Goal: Task Accomplishment & Management: Manage account settings

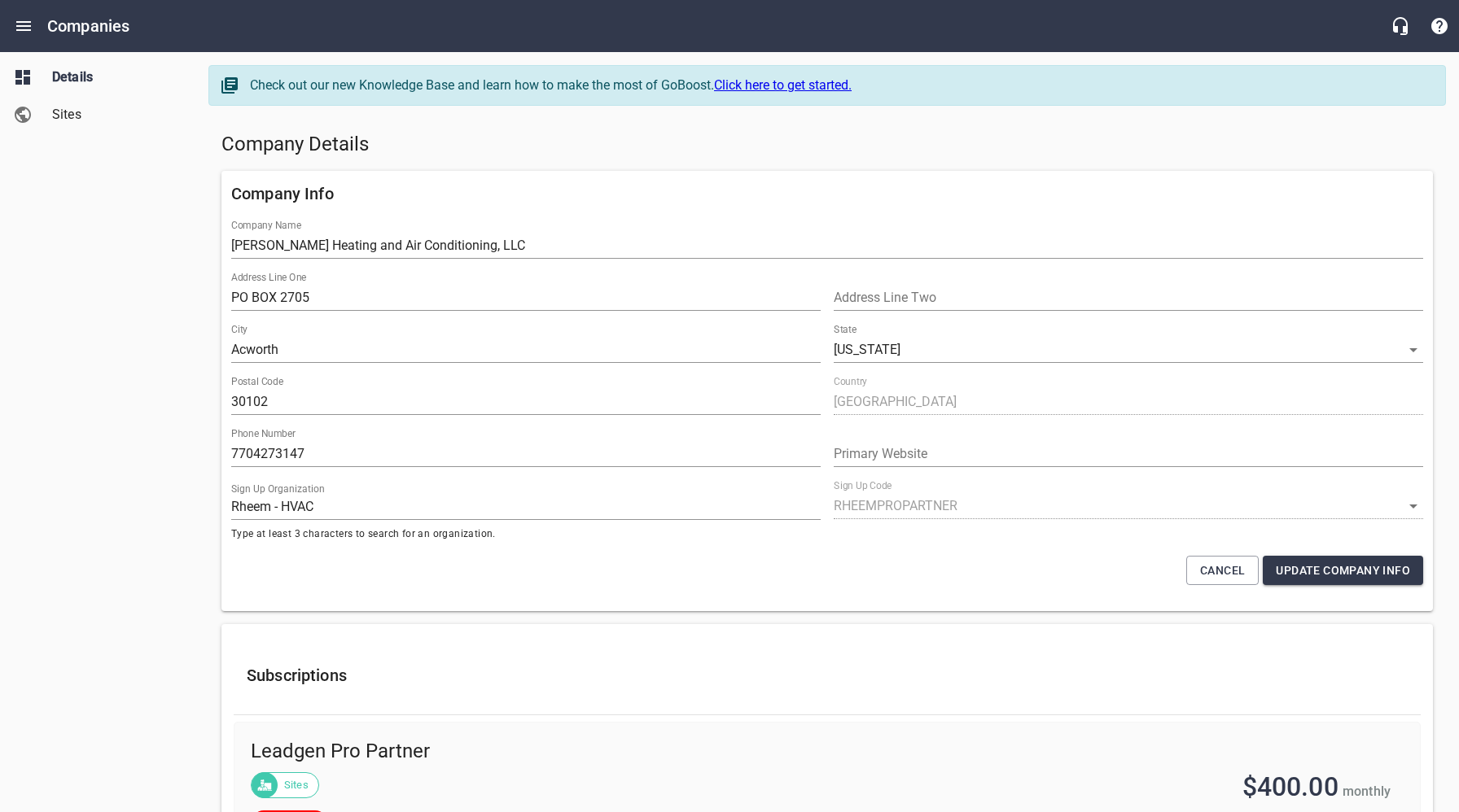
select select "[US_STATE]"
select select "62"
click at [598, 151] on h5 "Company Details" at bounding box center [826, 144] width 1211 height 26
drag, startPoint x: 552, startPoint y: 129, endPoint x: 468, endPoint y: 125, distance: 84.1
click at [550, 130] on div "Company Details" at bounding box center [827, 144] width 1225 height 39
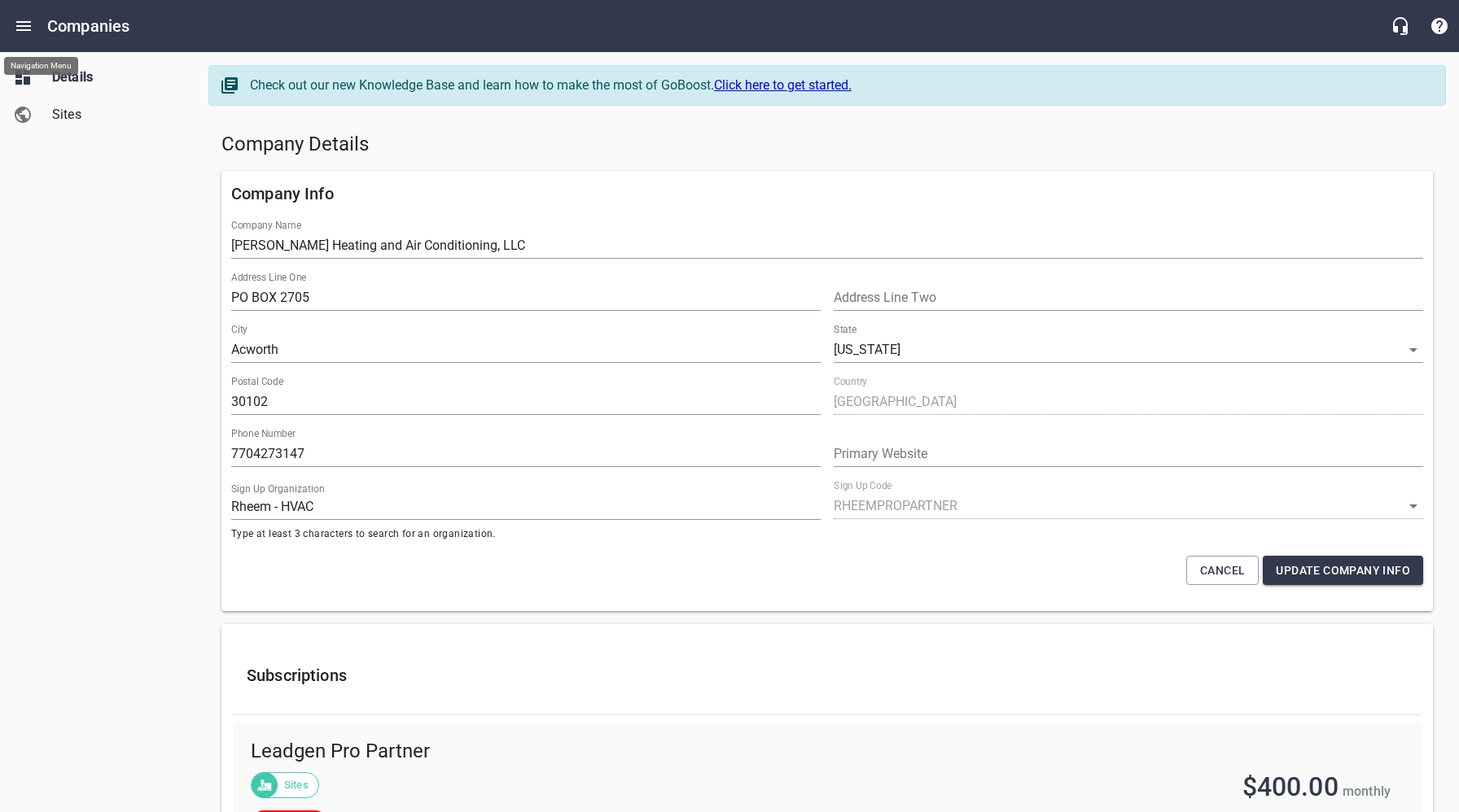
click at [20, 26] on icon "Open drawer" at bounding box center [23, 26] width 14 height 9
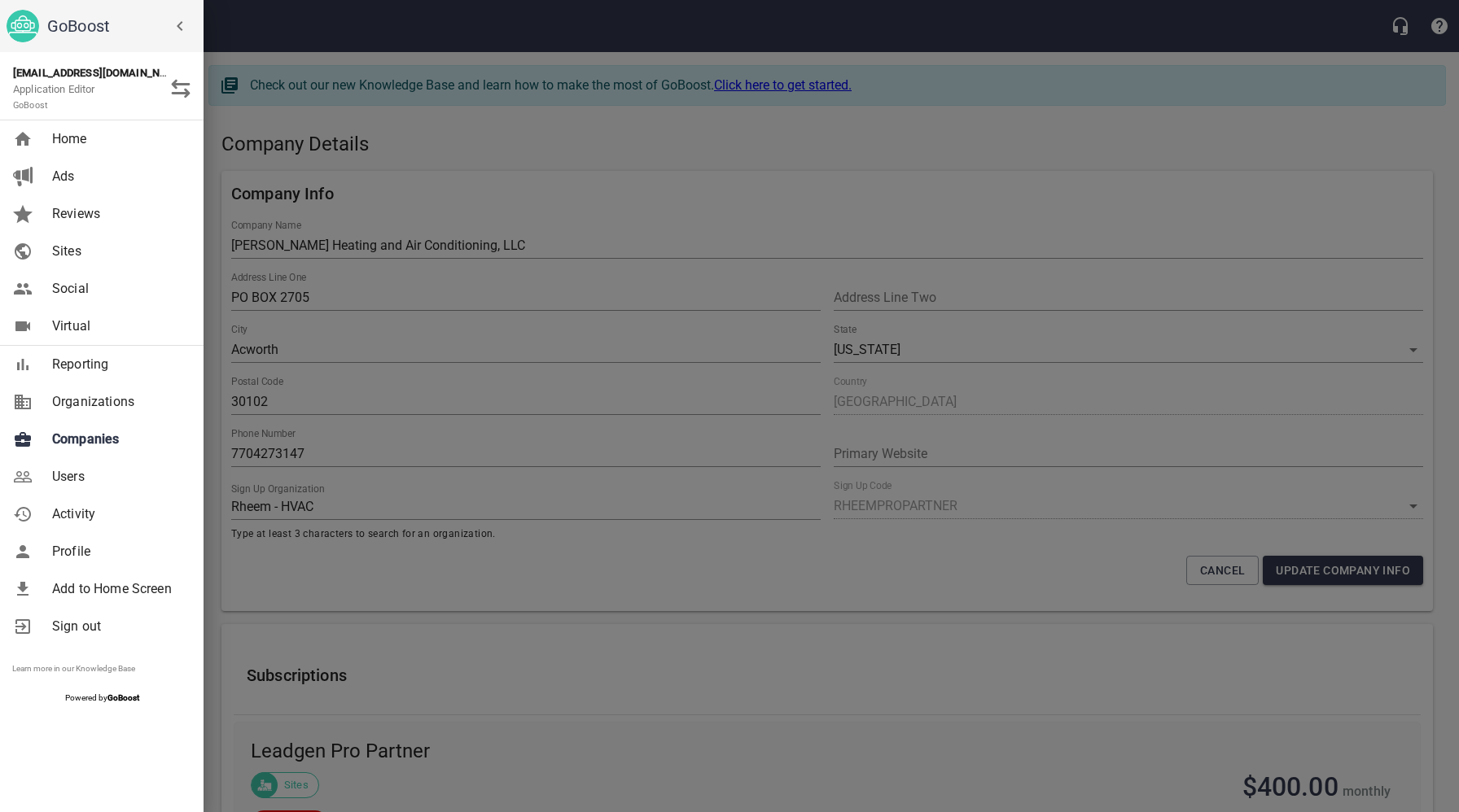
click at [95, 445] on span "Companies" at bounding box center [118, 439] width 132 height 20
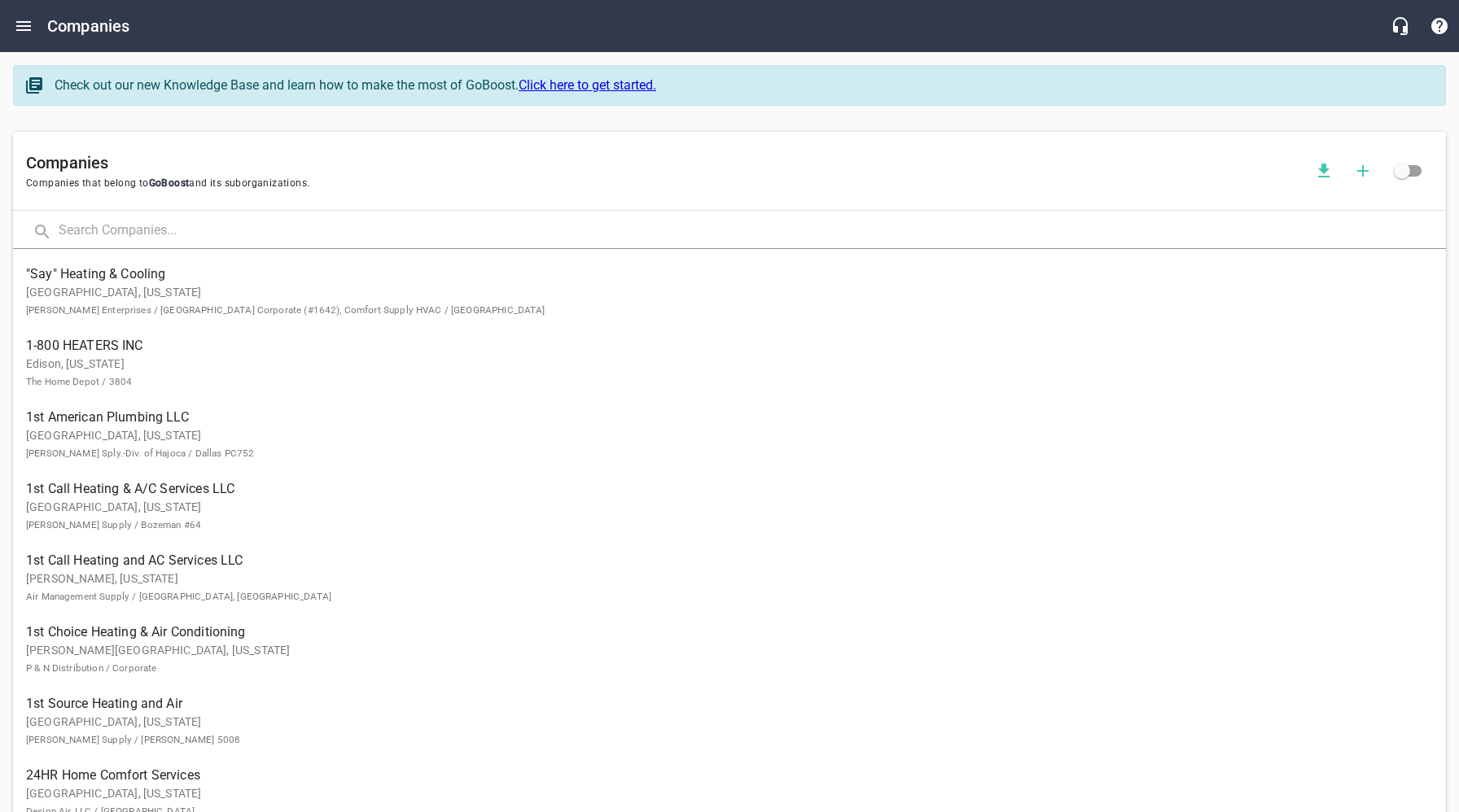
click at [231, 224] on input "text" at bounding box center [752, 231] width 1387 height 35
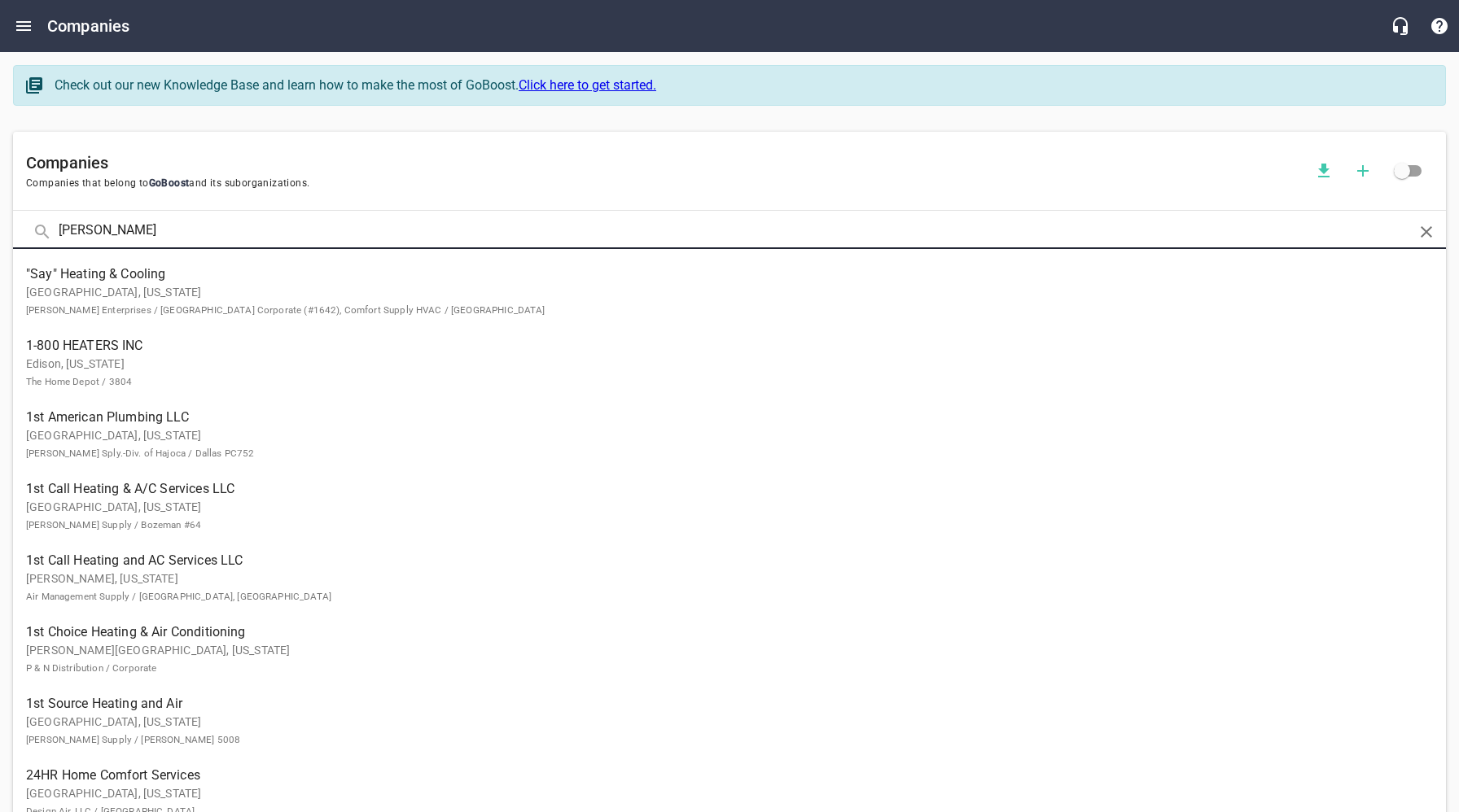
type input "[PERSON_NAME]"
click button at bounding box center [0, 0] width 0 height 0
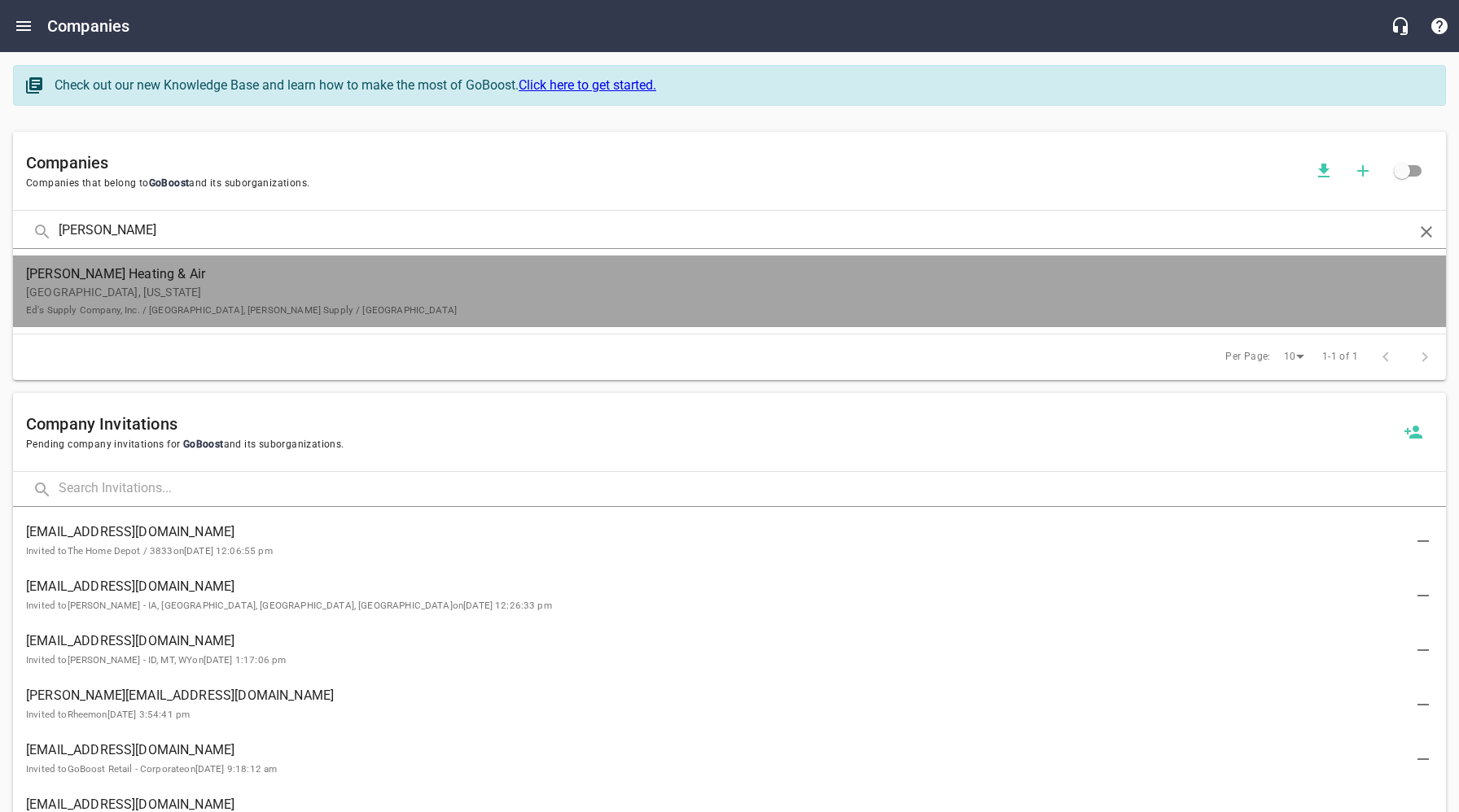
click at [237, 304] on small "Ed's Supply Company, Inc. / [GEOGRAPHIC_DATA], [PERSON_NAME] Supply / [GEOGRAPH…" at bounding box center [241, 310] width 431 height 11
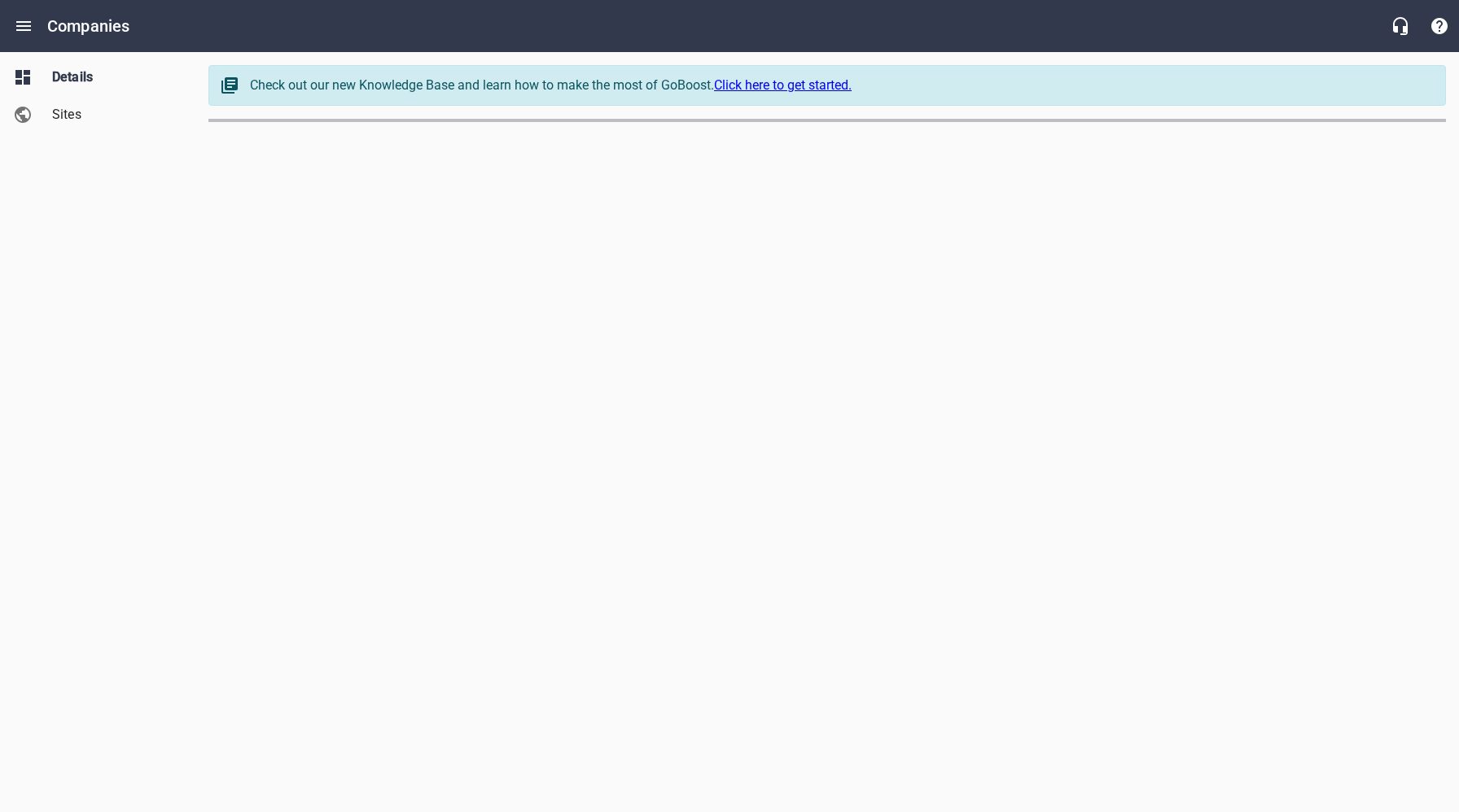
select select "[US_STATE]"
select select "49"
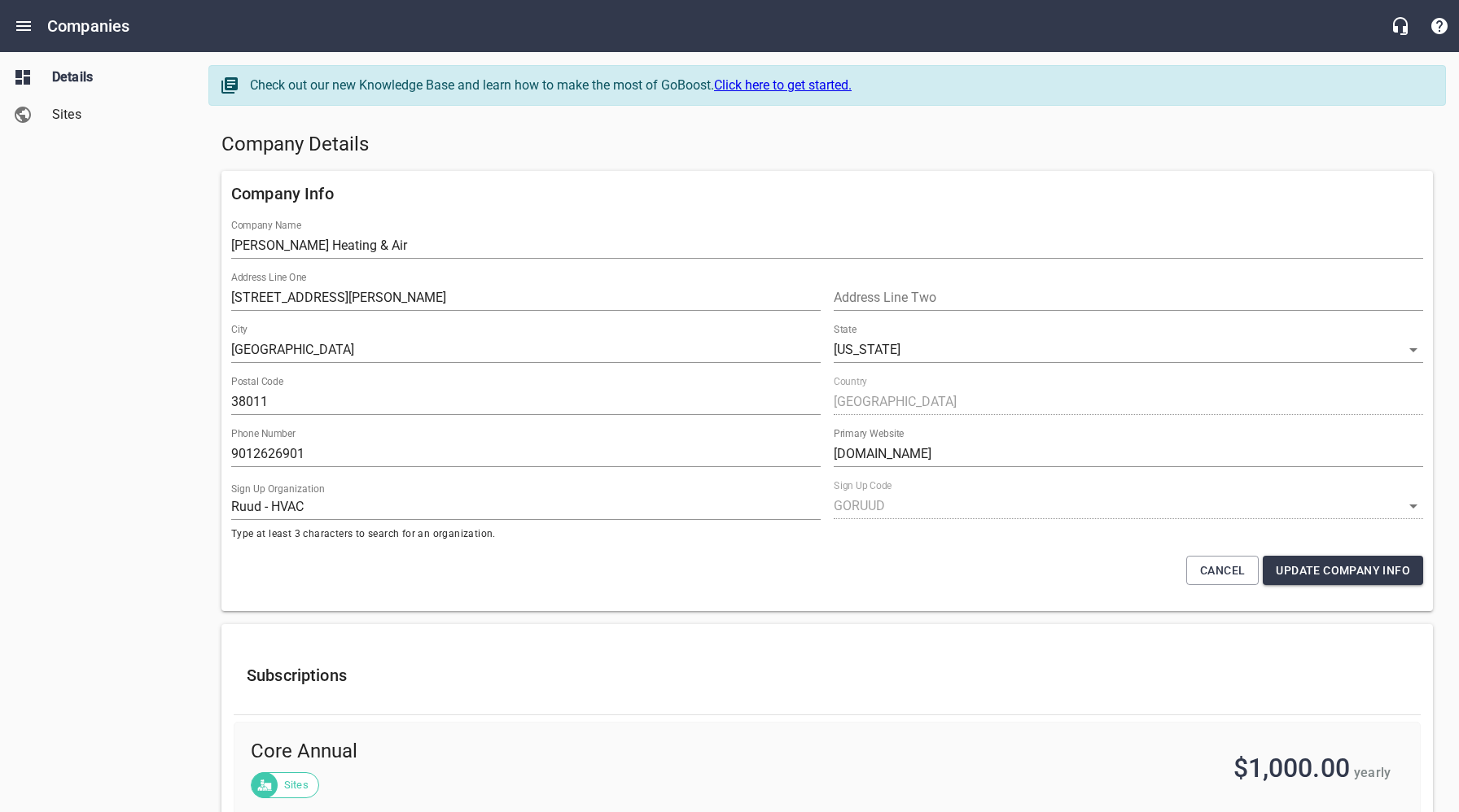
click at [617, 156] on h5 "Company Details" at bounding box center [826, 144] width 1211 height 26
click at [73, 121] on span "Sites" at bounding box center [114, 115] width 123 height 20
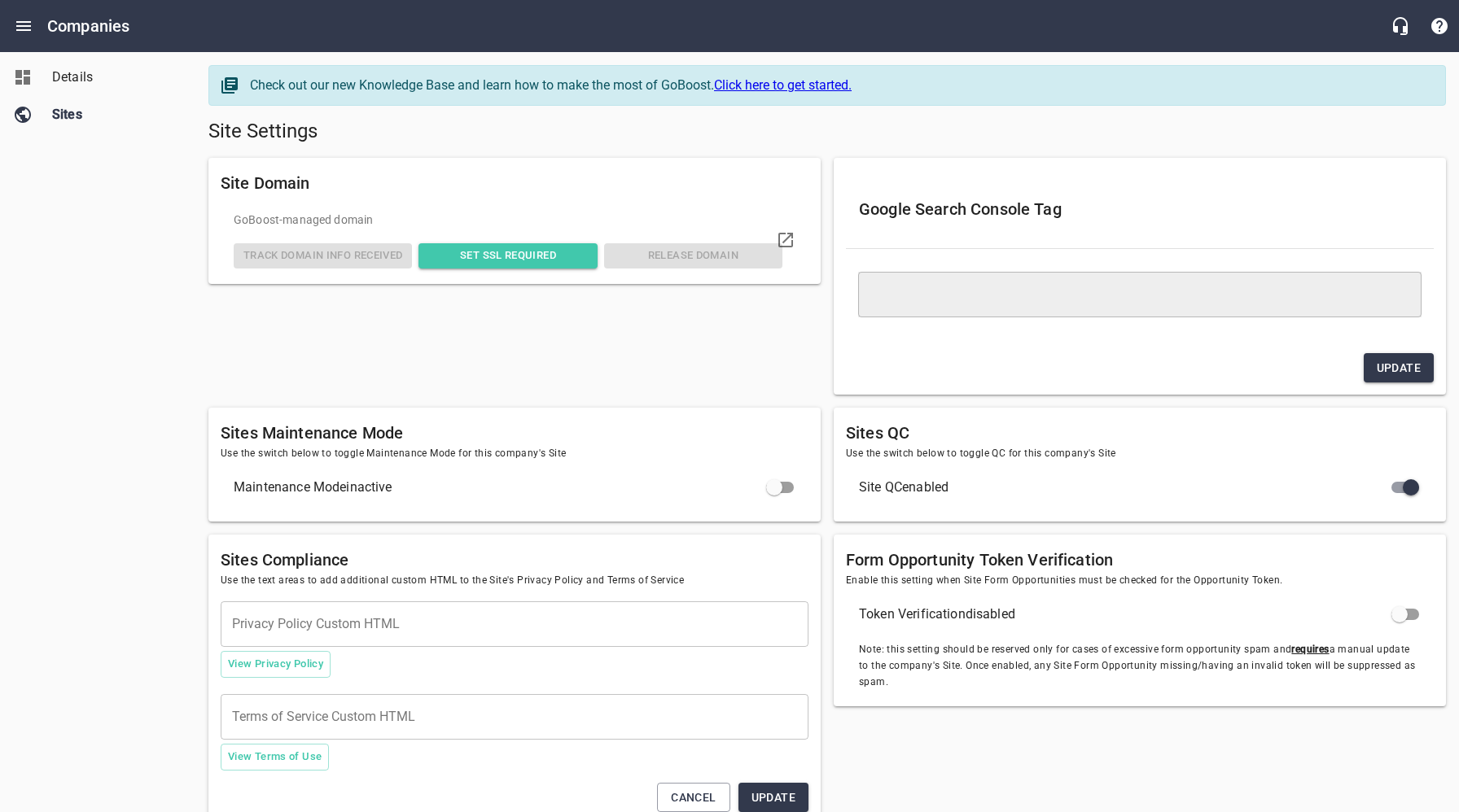
type textarea "<meta name="google-site-verification" content="qRIqHT_ngc0Awy3GDtvqb_8TG6URTRkh…"
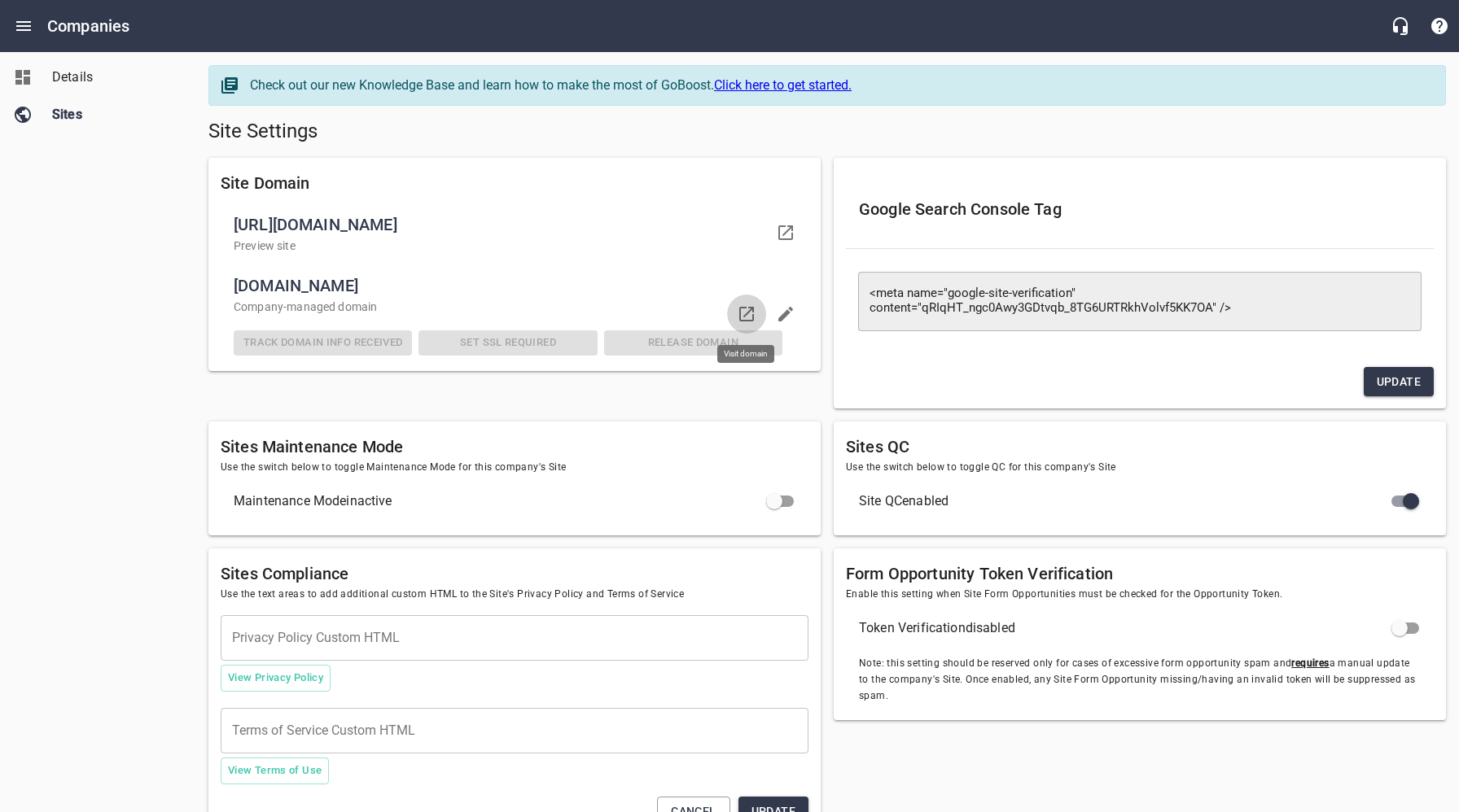
click at [745, 312] on icon at bounding box center [747, 314] width 20 height 20
click at [873, 135] on h5 "Site Settings" at bounding box center [827, 131] width 1237 height 26
click at [814, 135] on h5 "Site Settings" at bounding box center [827, 131] width 1237 height 26
click at [83, 83] on span "Details" at bounding box center [114, 77] width 123 height 20
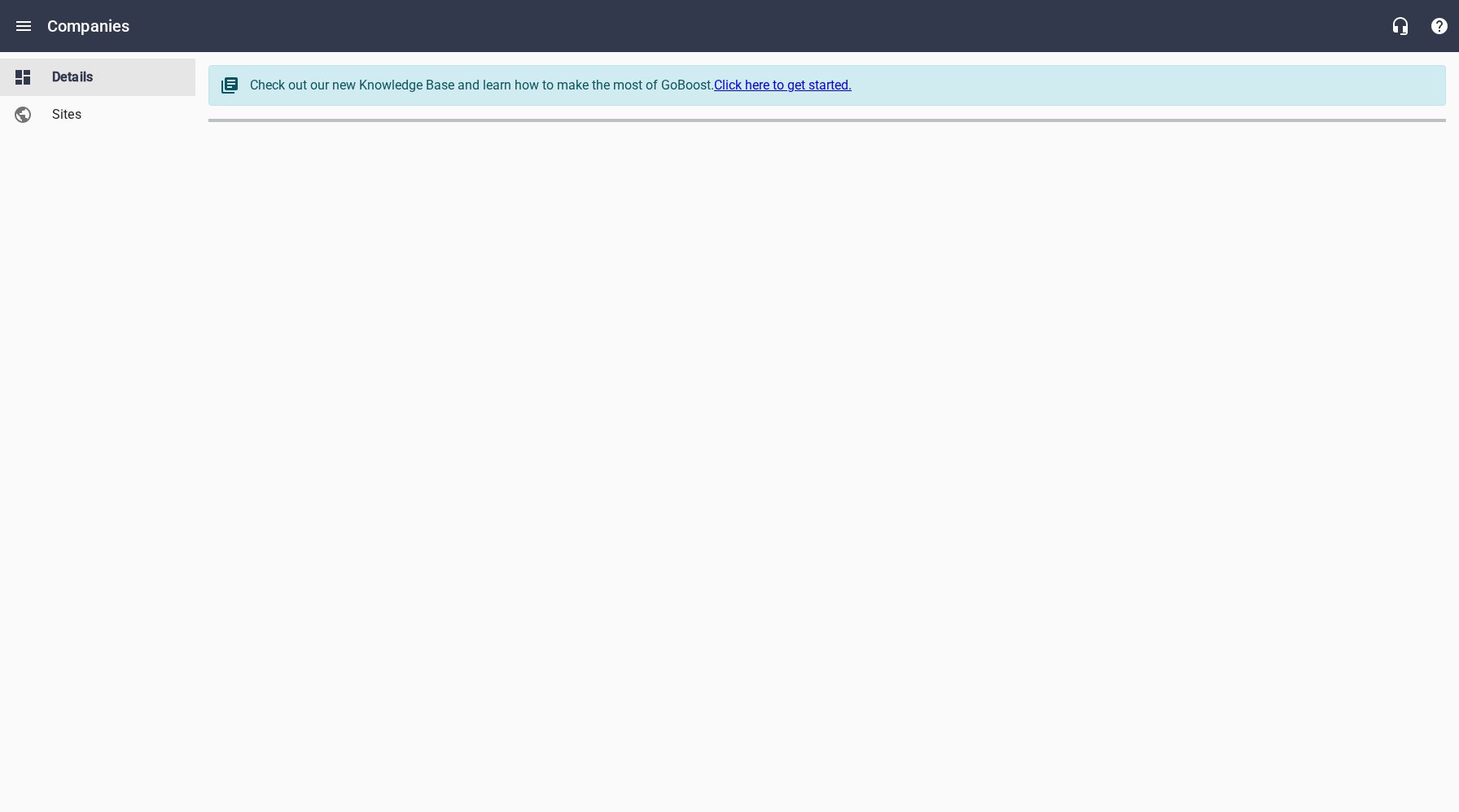
select select "[US_STATE]"
select select "49"
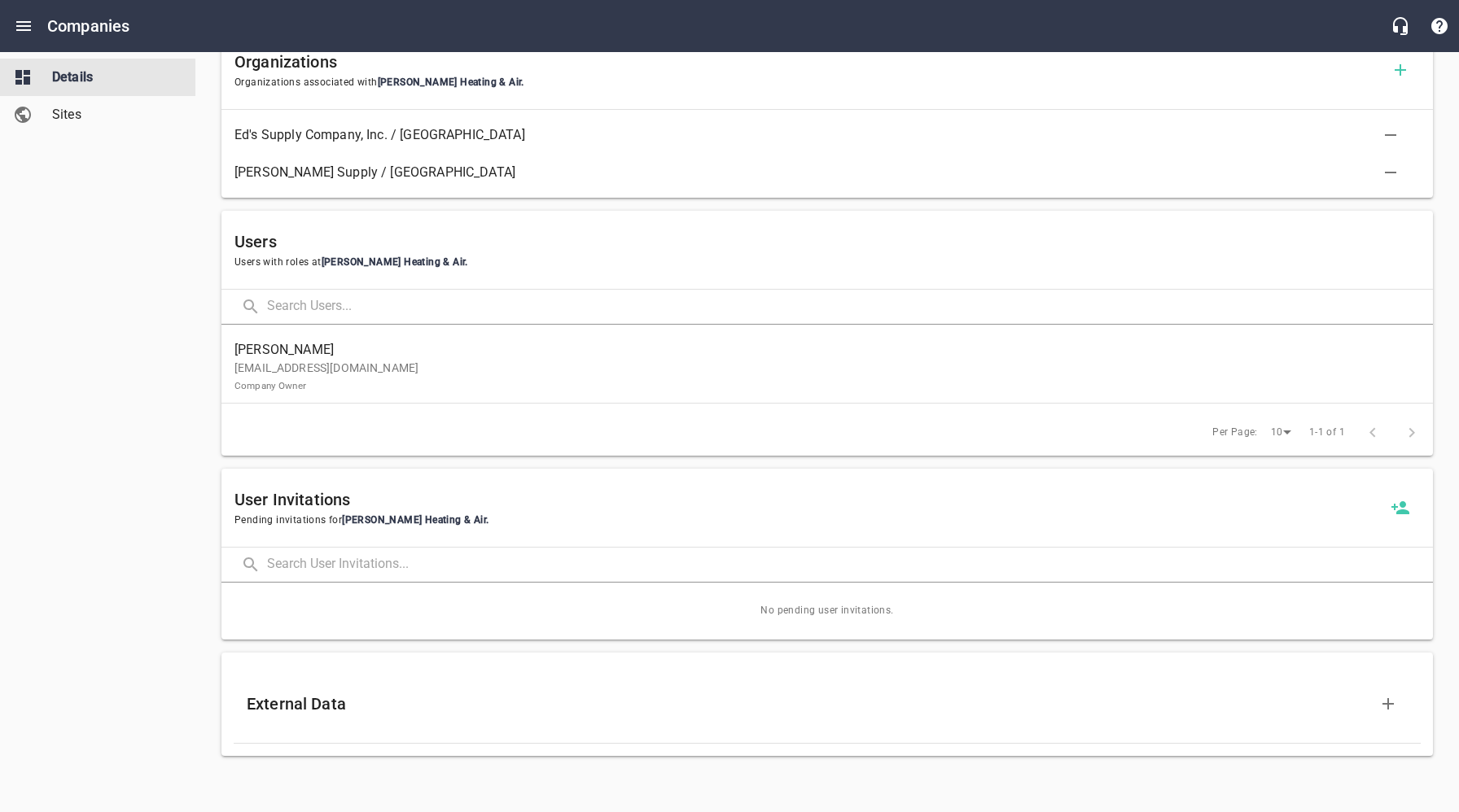
scroll to position [1049, 0]
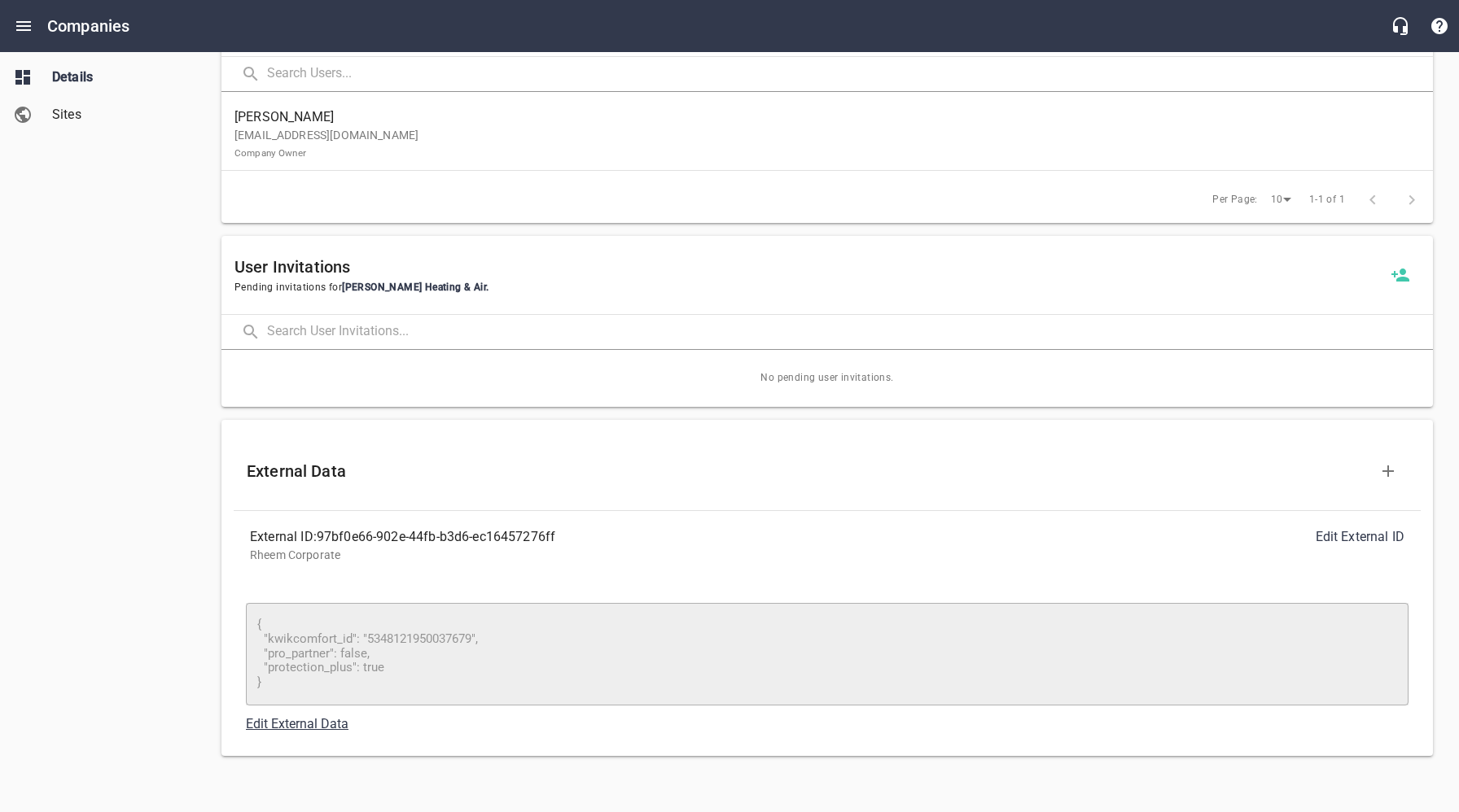
click at [272, 726] on link "Edit External Data" at bounding box center [297, 724] width 102 height 15
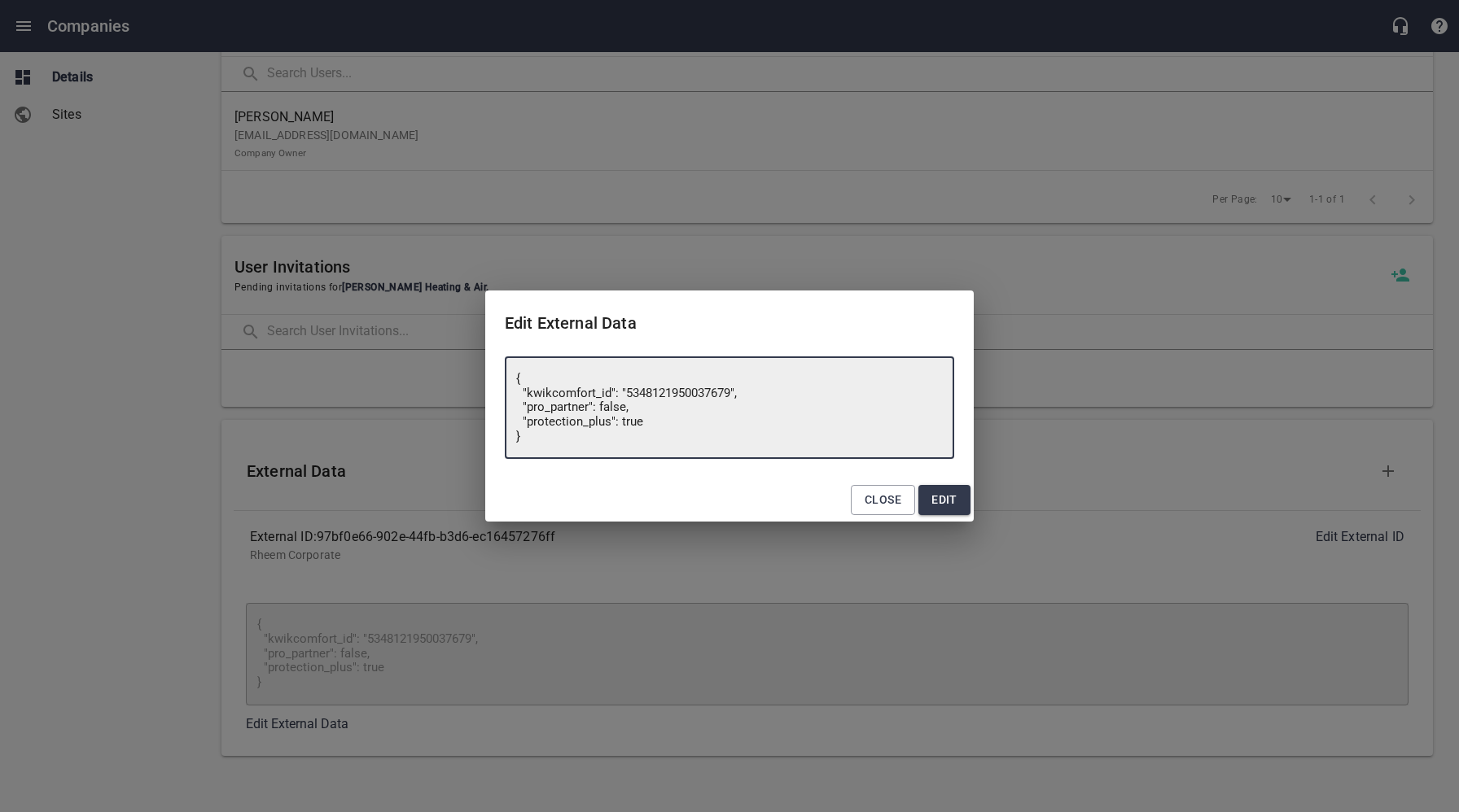
drag, startPoint x: 731, startPoint y: 393, endPoint x: 694, endPoint y: 438, distance: 58.3
click at [623, 395] on textarea "{ "kwikcomfort_id": "5348121950037679", "pro_partner": false, "protection_plus"…" at bounding box center [730, 408] width 427 height 72
type textarea "{ "kwikcomfort_id": "", "pro_partner": false, "protection_plus": true }"
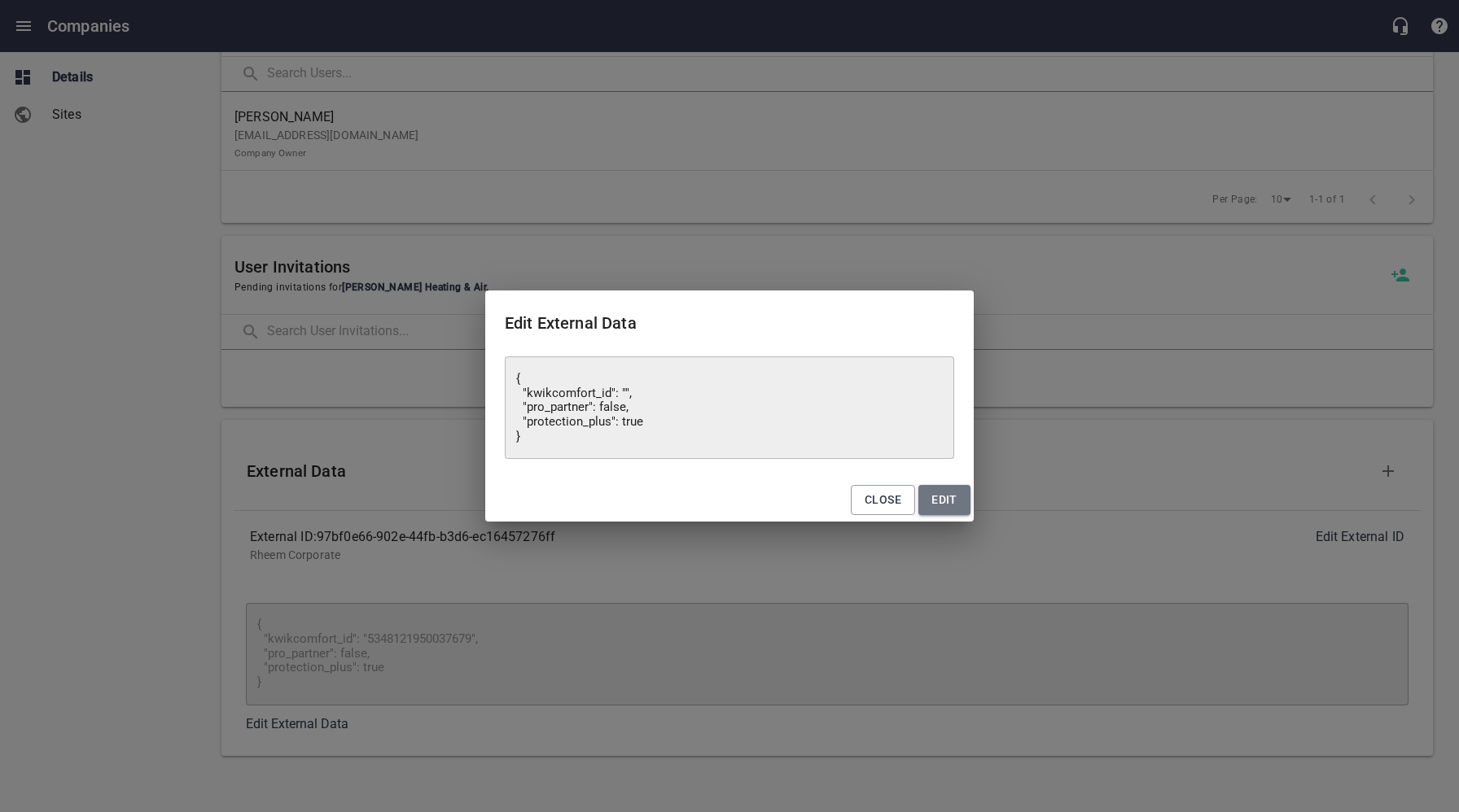
click at [949, 503] on span "Edit" at bounding box center [944, 500] width 26 height 20
type textarea "{ "kwikcomfort_id": "5348121950037679", "pro_partner": false, "protection_plus"…"
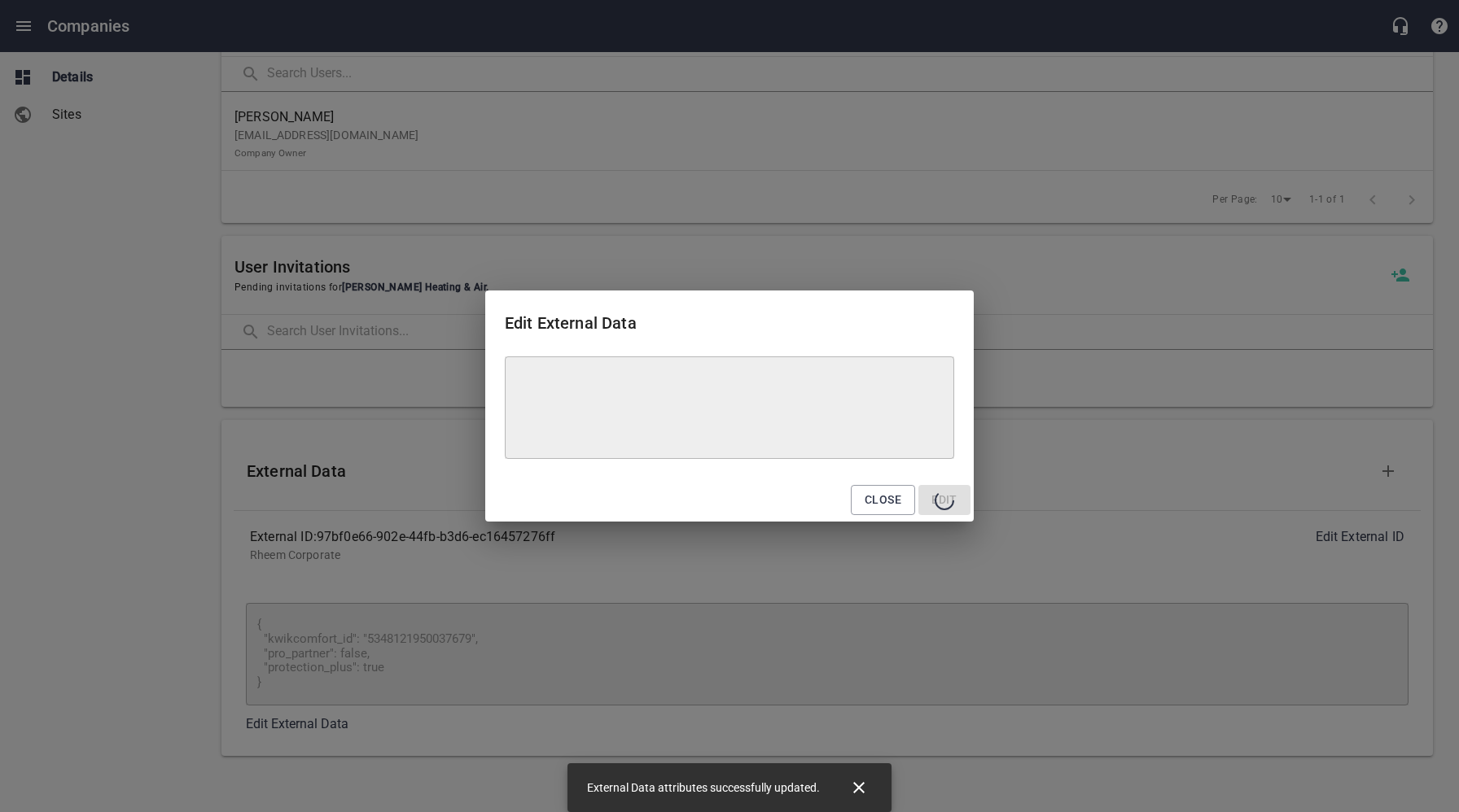
type textarea "{ "kwikcomfort_id": "", "pro_partner": false, "protection_plus": true }"
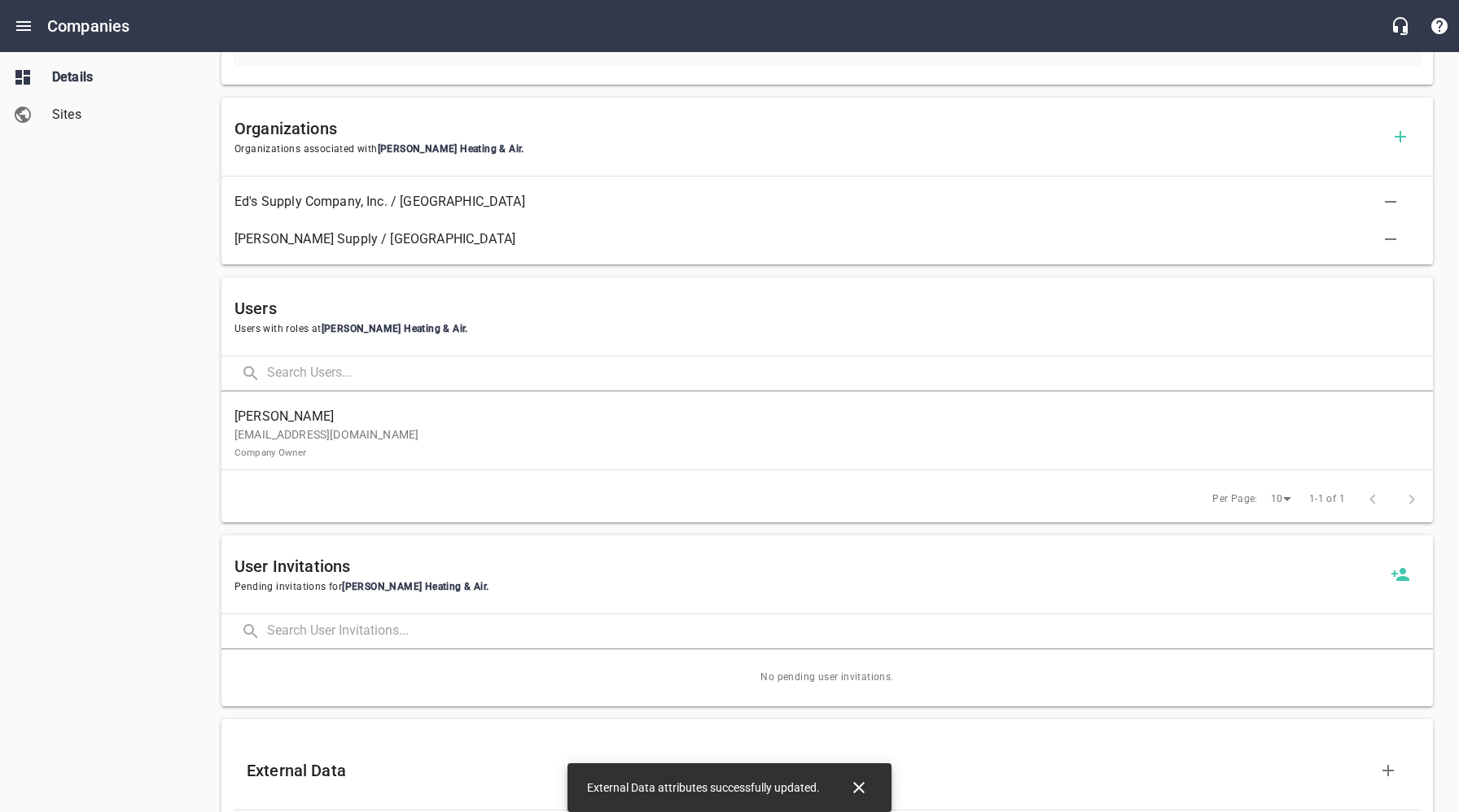
scroll to position [0, 0]
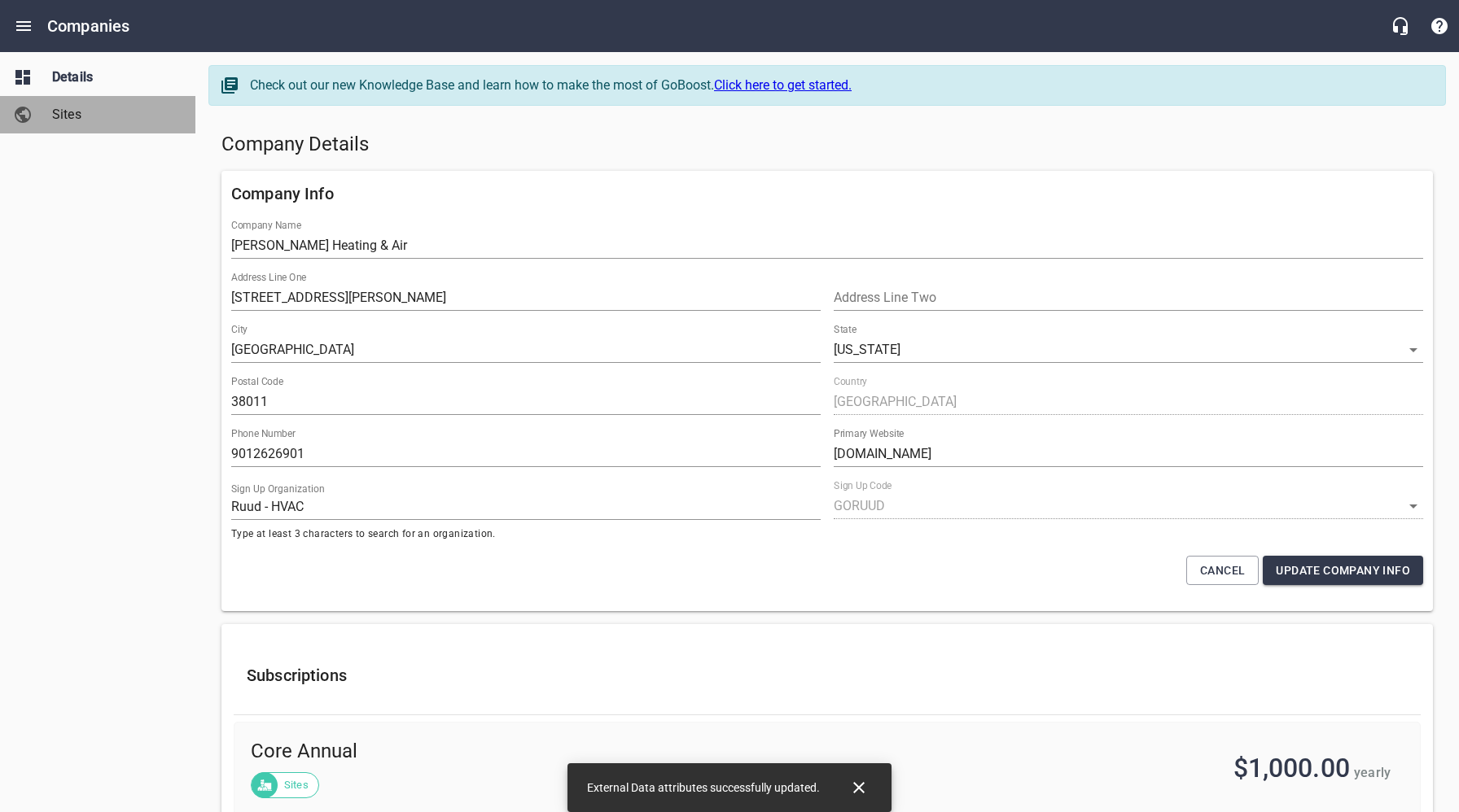
click at [72, 116] on span "Sites" at bounding box center [114, 115] width 123 height 20
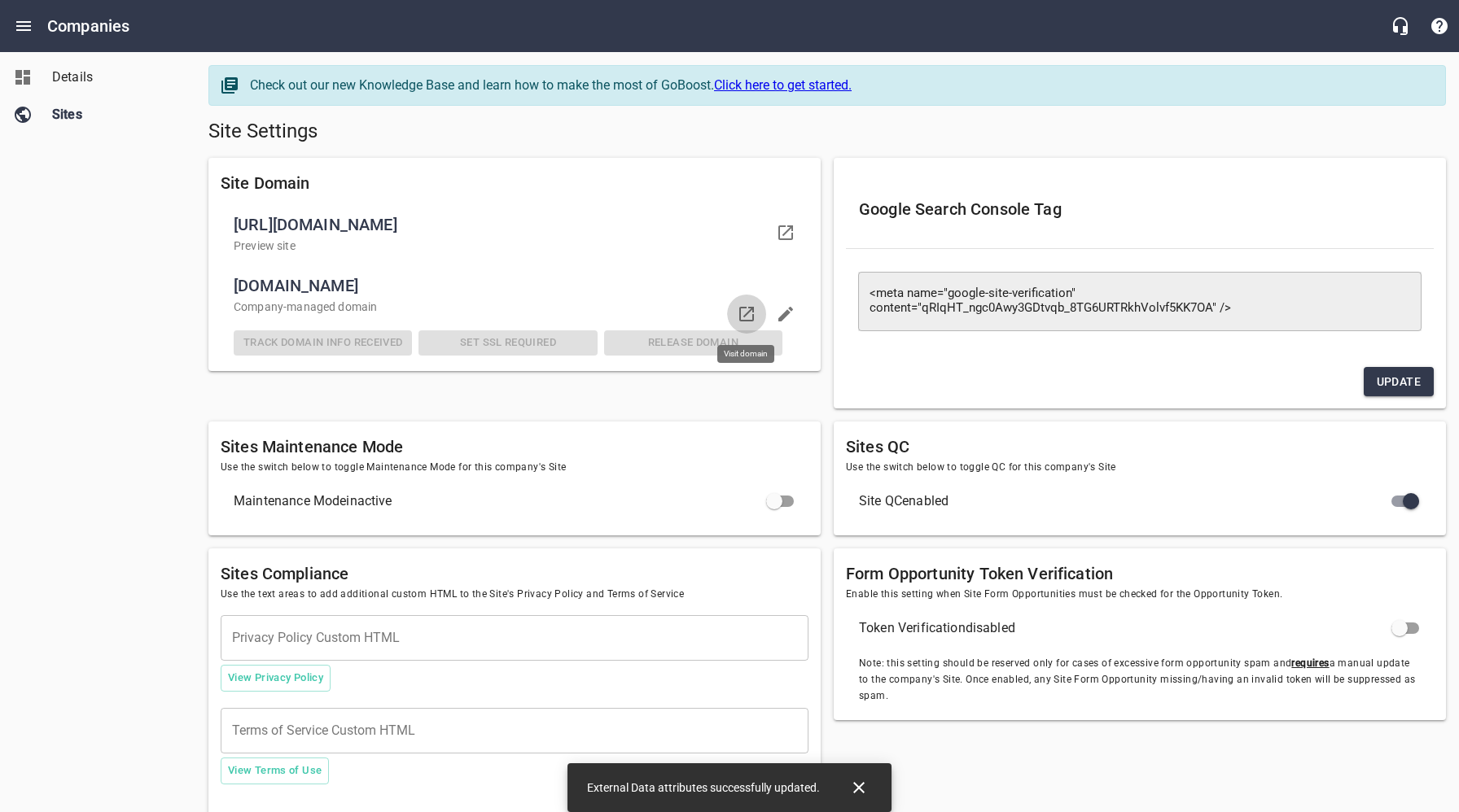
click at [750, 313] on icon at bounding box center [747, 314] width 20 height 20
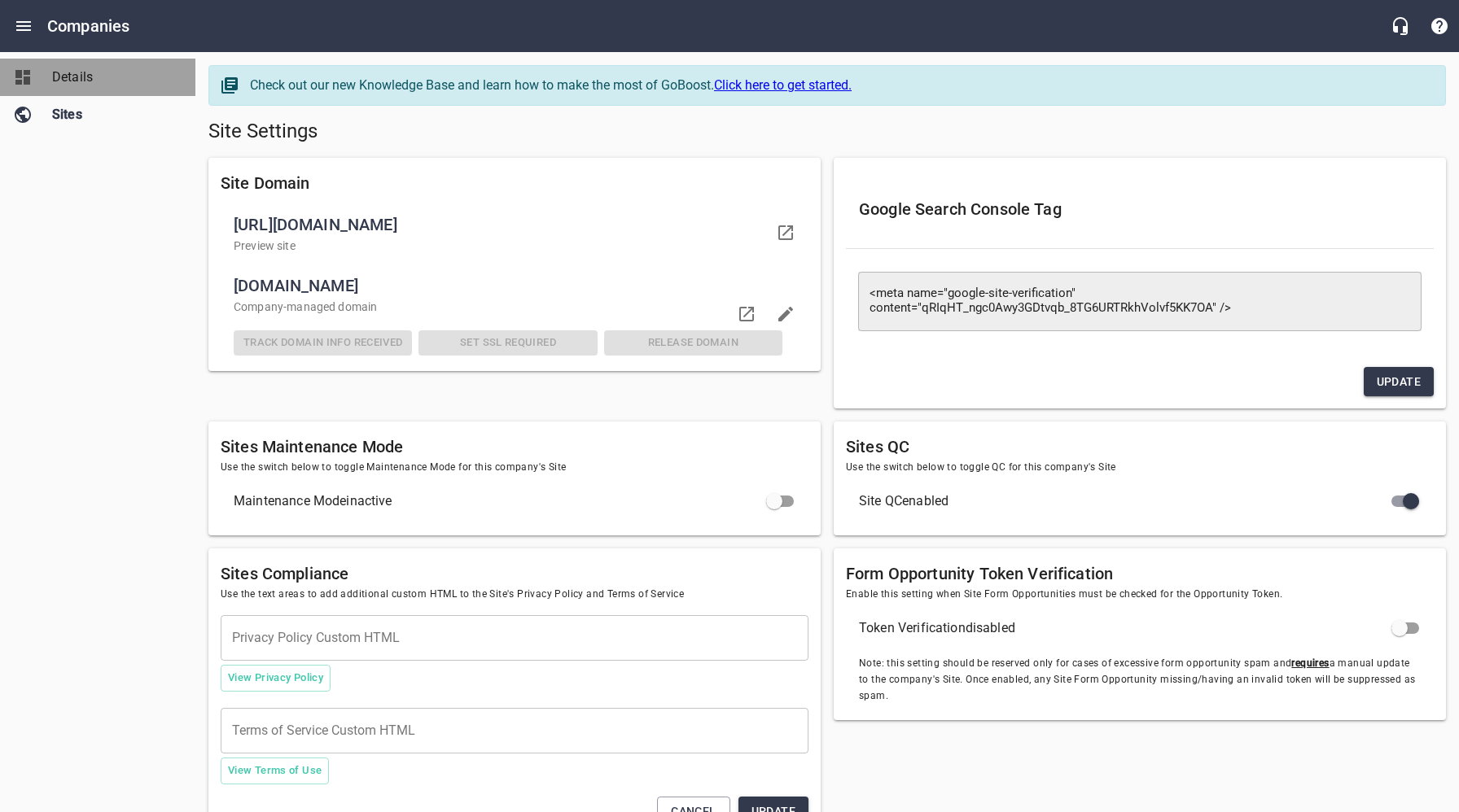
drag, startPoint x: 94, startPoint y: 82, endPoint x: 130, endPoint y: 120, distance: 52.3
click at [94, 82] on span "Details" at bounding box center [114, 77] width 123 height 20
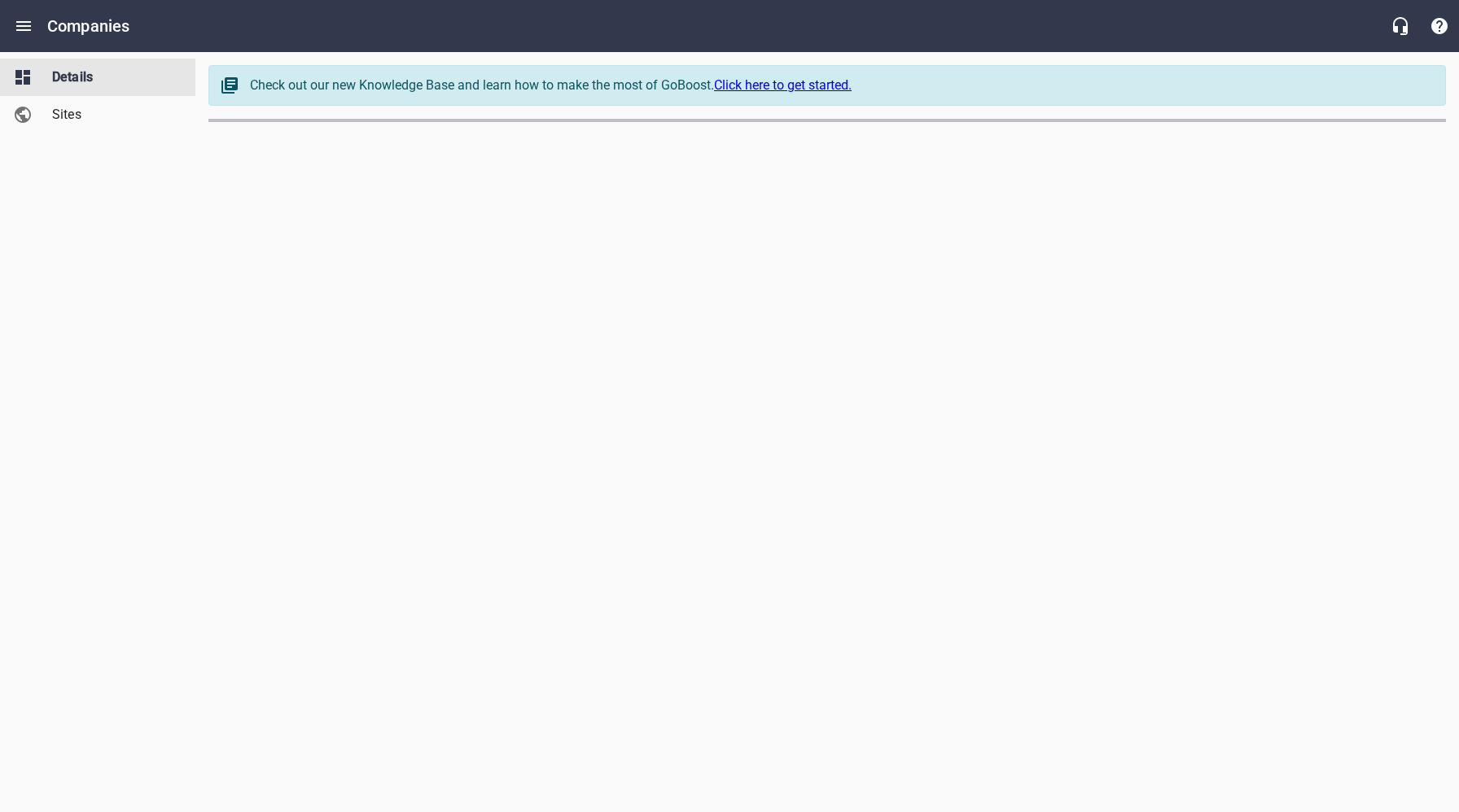
select select "[US_STATE]"
select select "49"
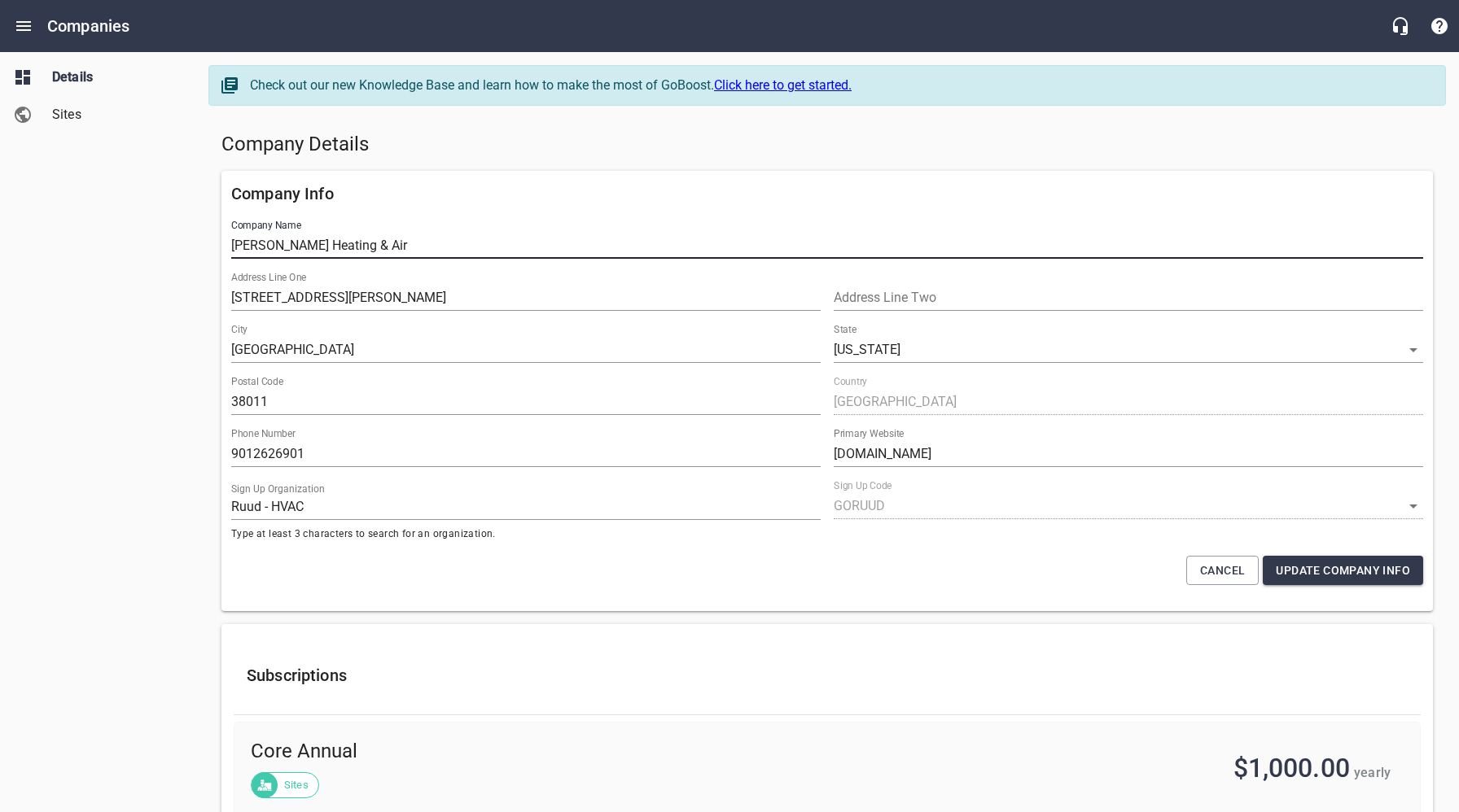
drag, startPoint x: 376, startPoint y: 242, endPoint x: 209, endPoint y: 242, distance: 167.0
click at [489, 140] on h5 "Company Details" at bounding box center [826, 144] width 1211 height 26
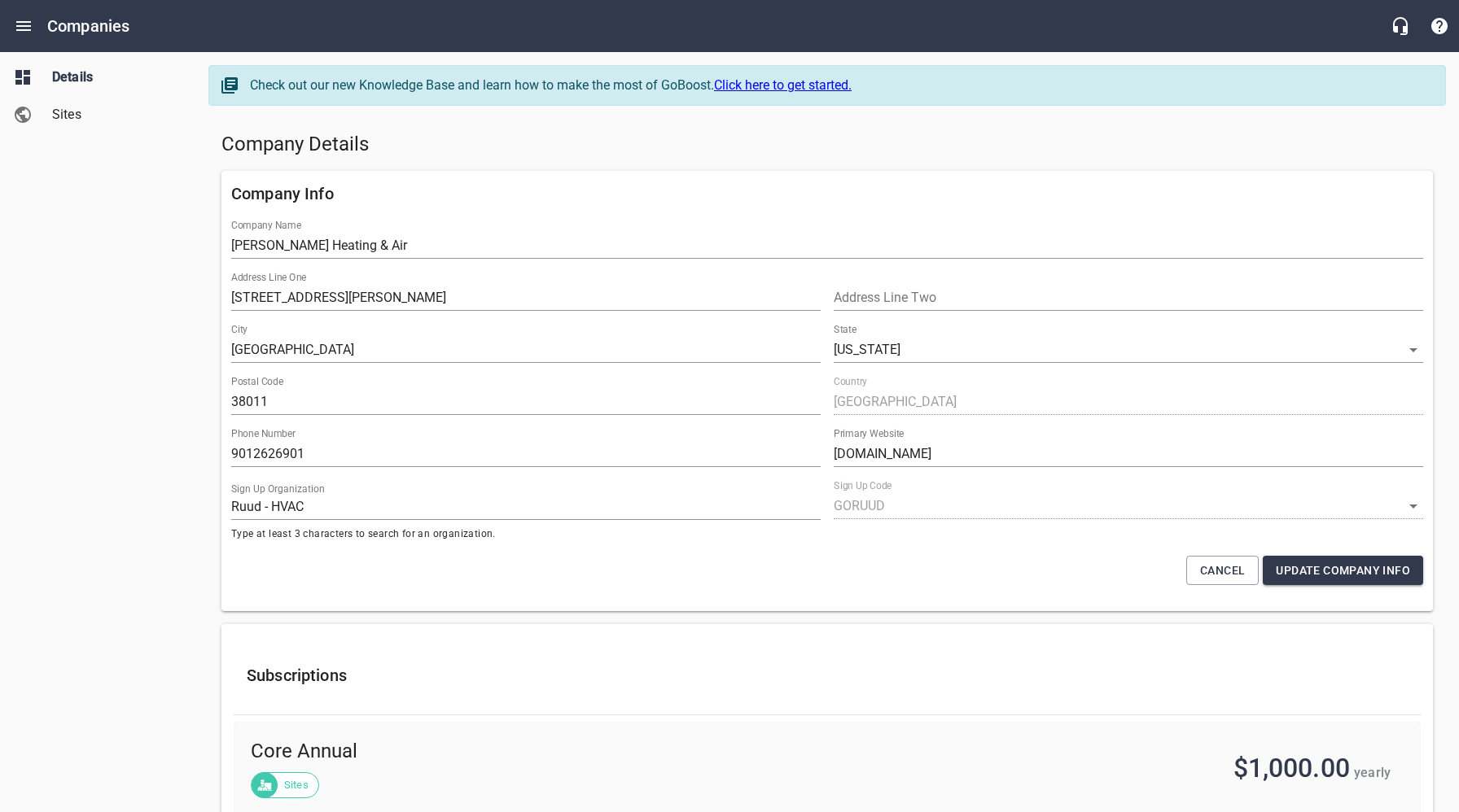
click at [502, 140] on h5 "Company Details" at bounding box center [826, 144] width 1211 height 26
click at [141, 214] on div "Details Sites" at bounding box center [98, 406] width 196 height 812
click at [71, 116] on span "Sites" at bounding box center [114, 115] width 123 height 20
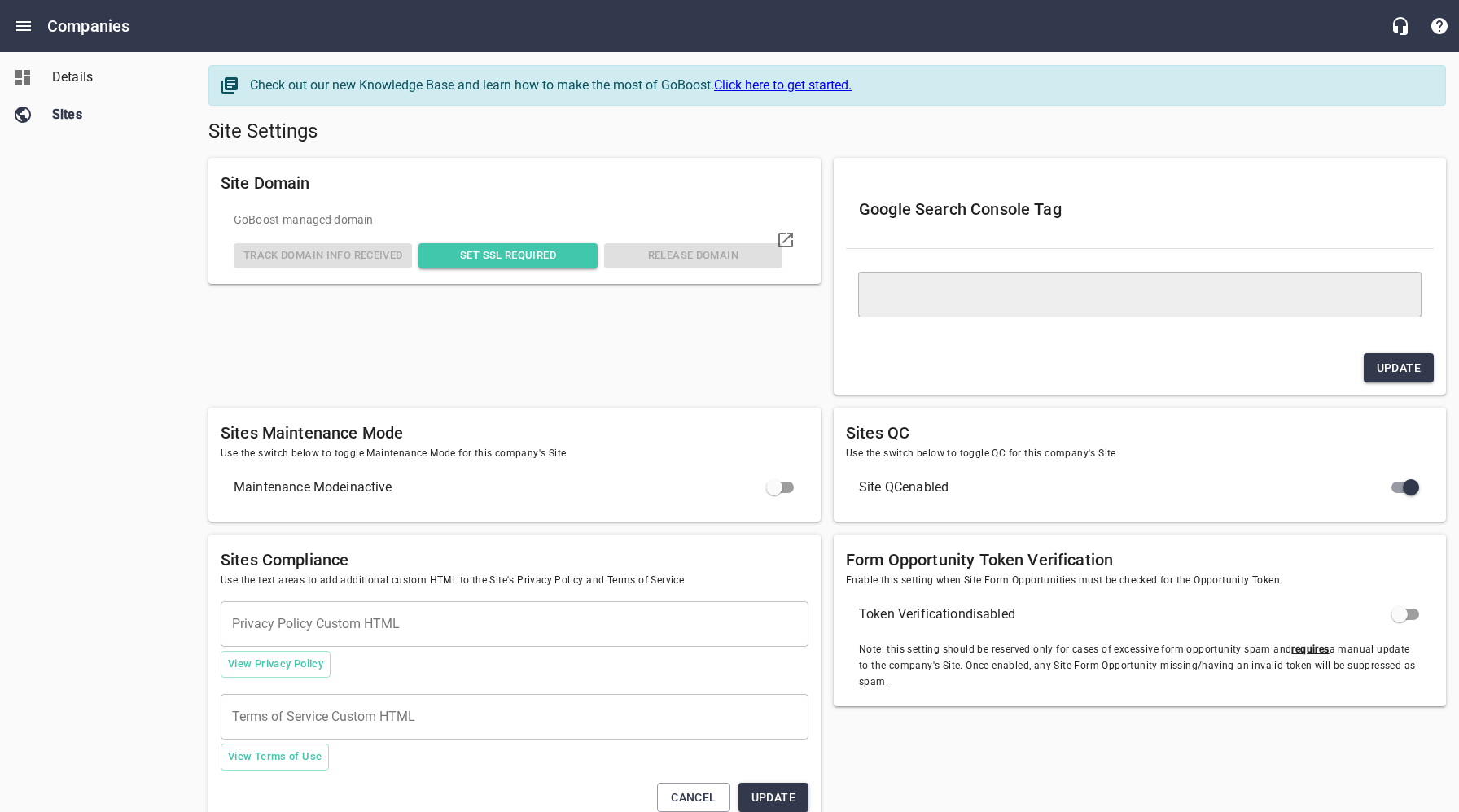
type textarea "<meta name="google-site-verification" content="qRIqHT_ngc0Awy3GDtvqb_8TG6URTRkh…"
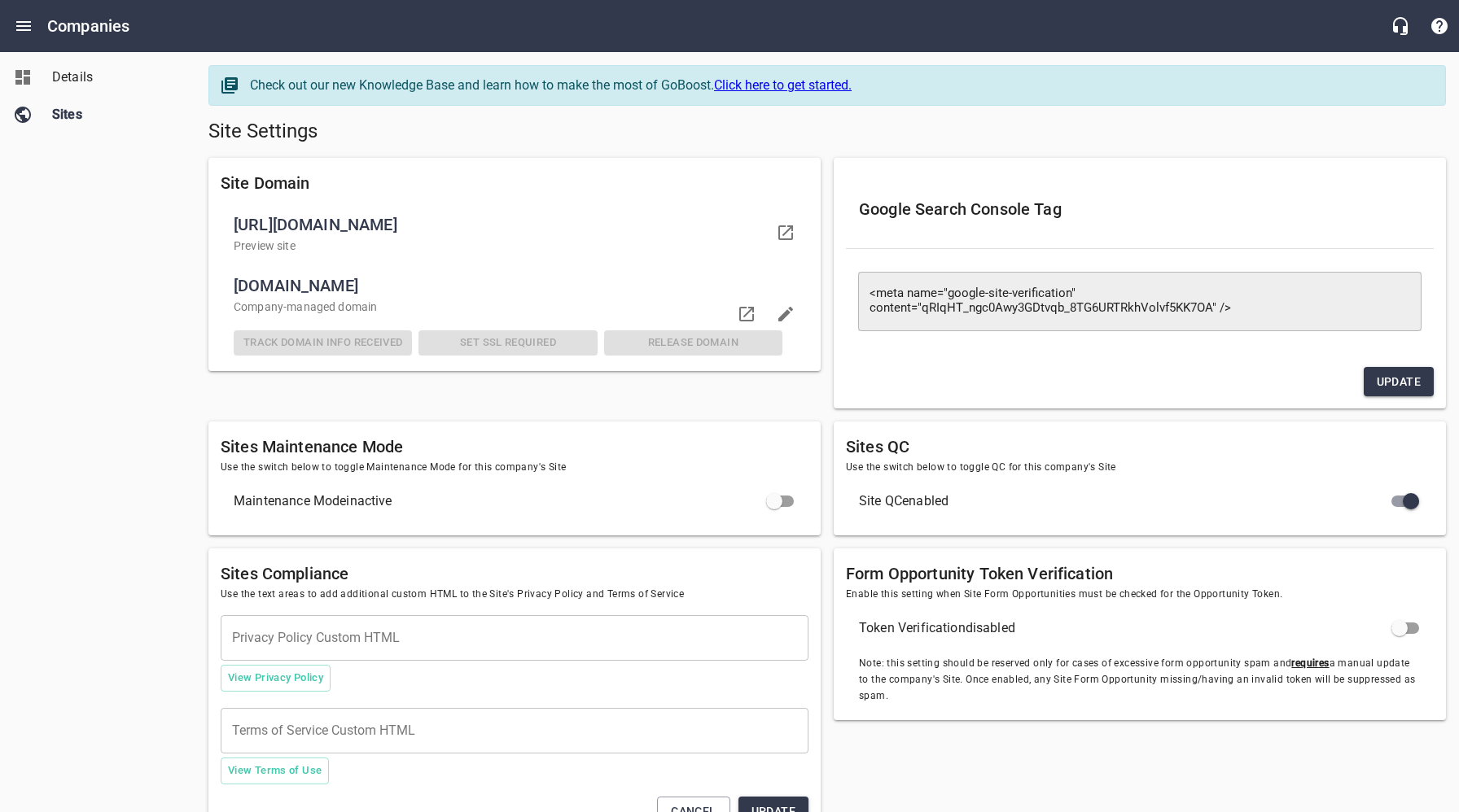
click at [64, 79] on span "Details" at bounding box center [114, 77] width 123 height 20
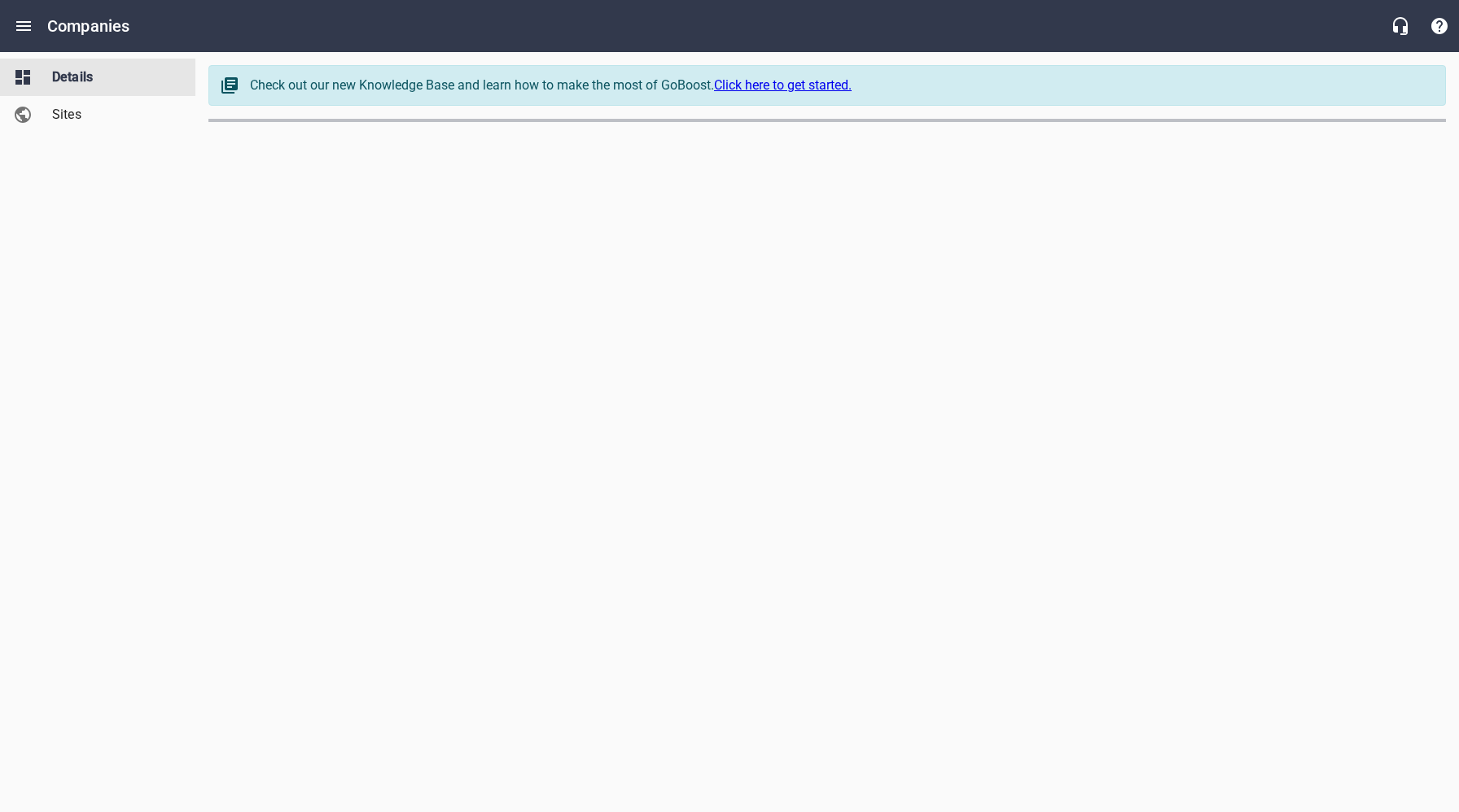
select select "[US_STATE]"
select select "49"
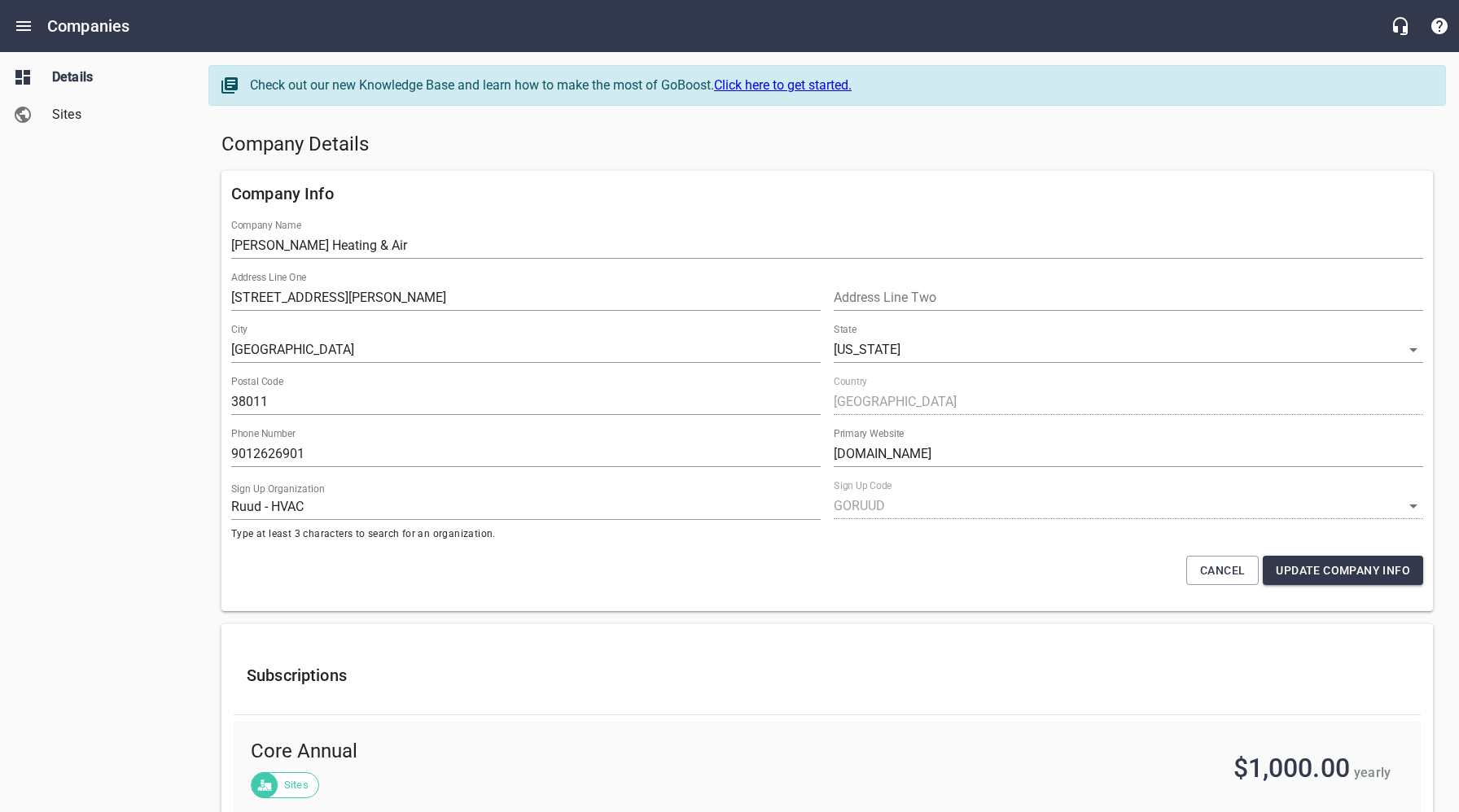
click at [434, 144] on h5 "Company Details" at bounding box center [826, 144] width 1211 height 26
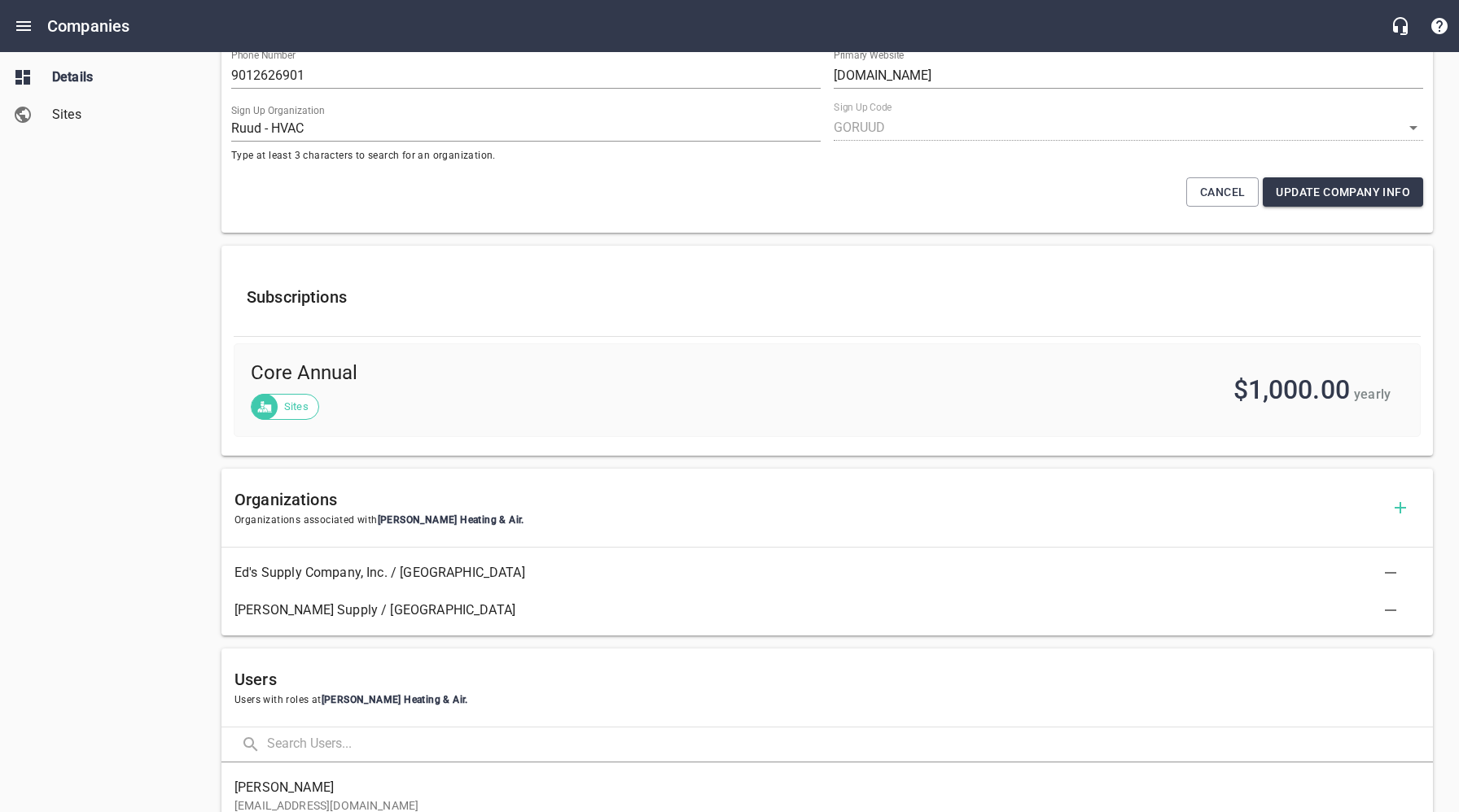
scroll to position [619, 0]
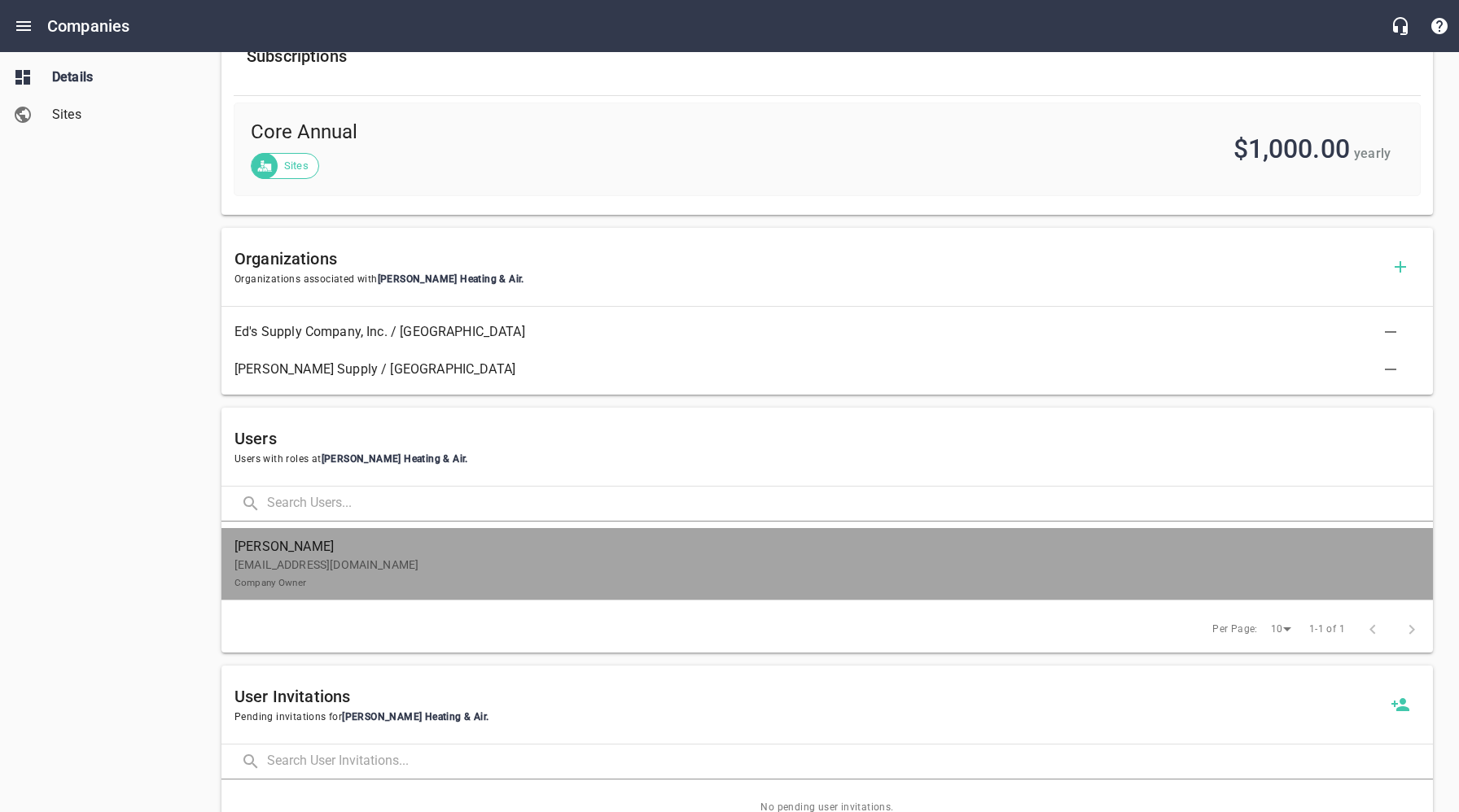
drag, startPoint x: 297, startPoint y: 581, endPoint x: 322, endPoint y: 579, distance: 25.1
click at [297, 581] on small "Company Owner" at bounding box center [270, 582] width 72 height 11
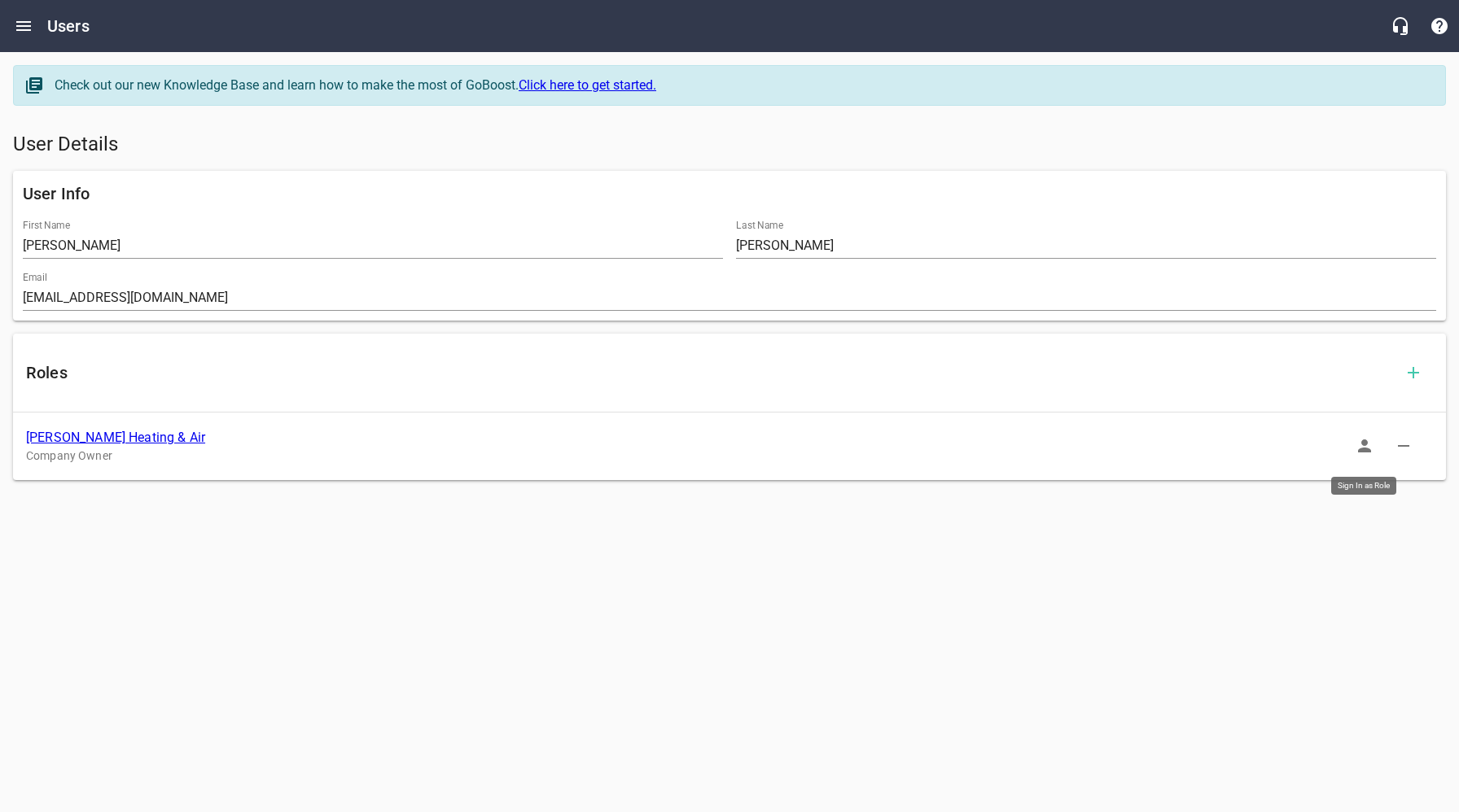
click at [1366, 441] on icon "button" at bounding box center [1364, 446] width 13 height 13
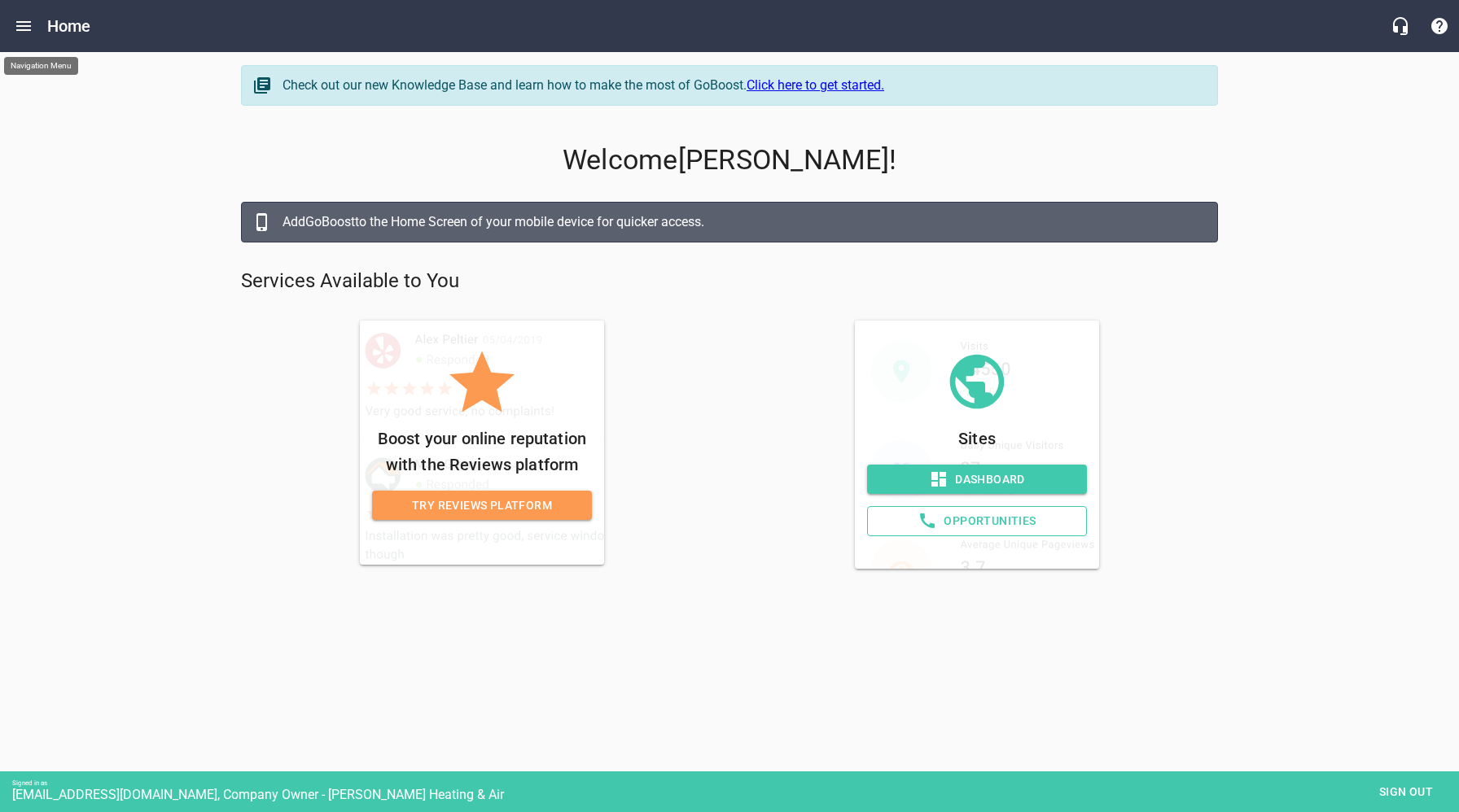
click at [25, 23] on icon "Open drawer" at bounding box center [24, 26] width 20 height 20
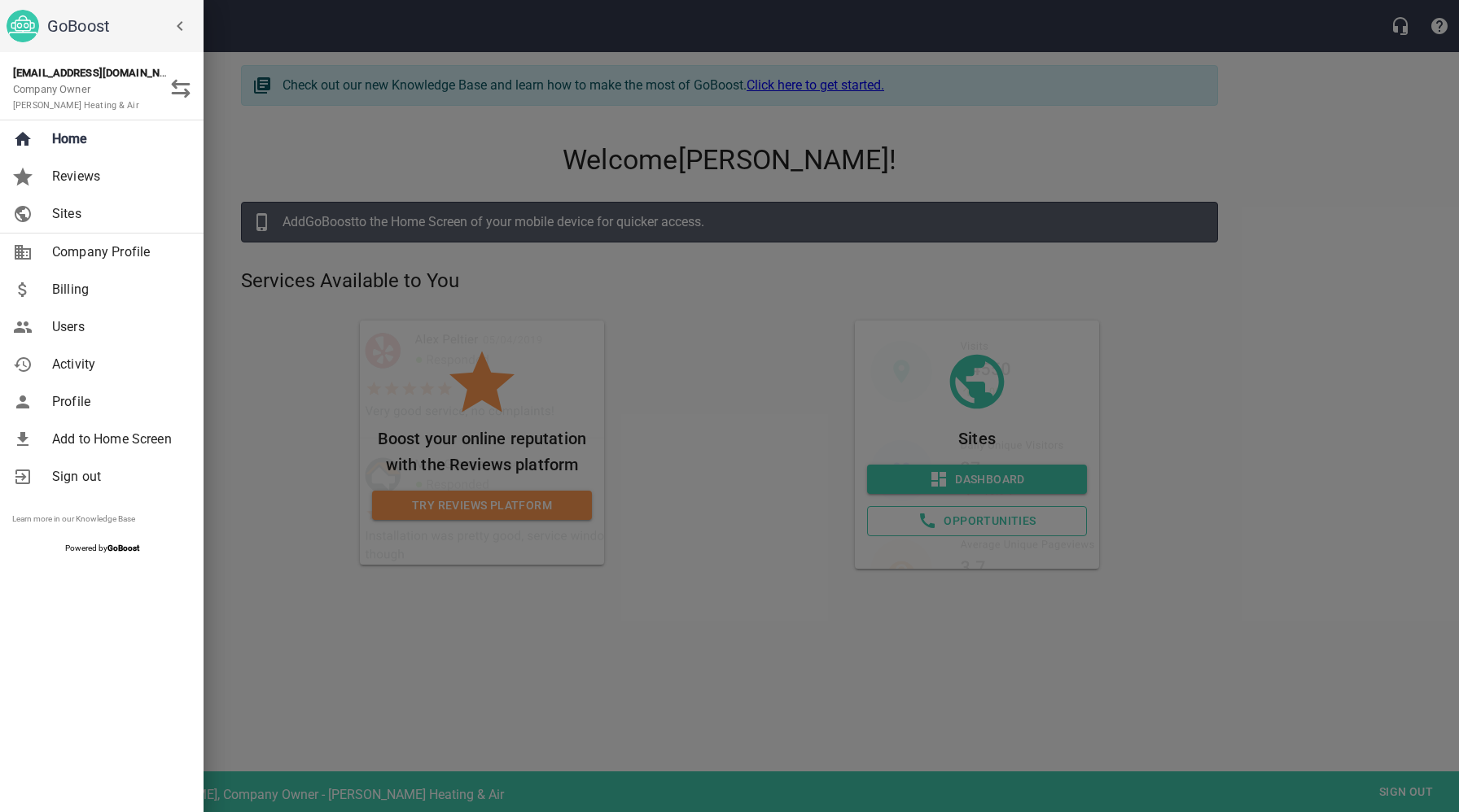
click at [78, 212] on span "Sites" at bounding box center [118, 213] width 132 height 20
